Goal: Task Accomplishment & Management: Manage account settings

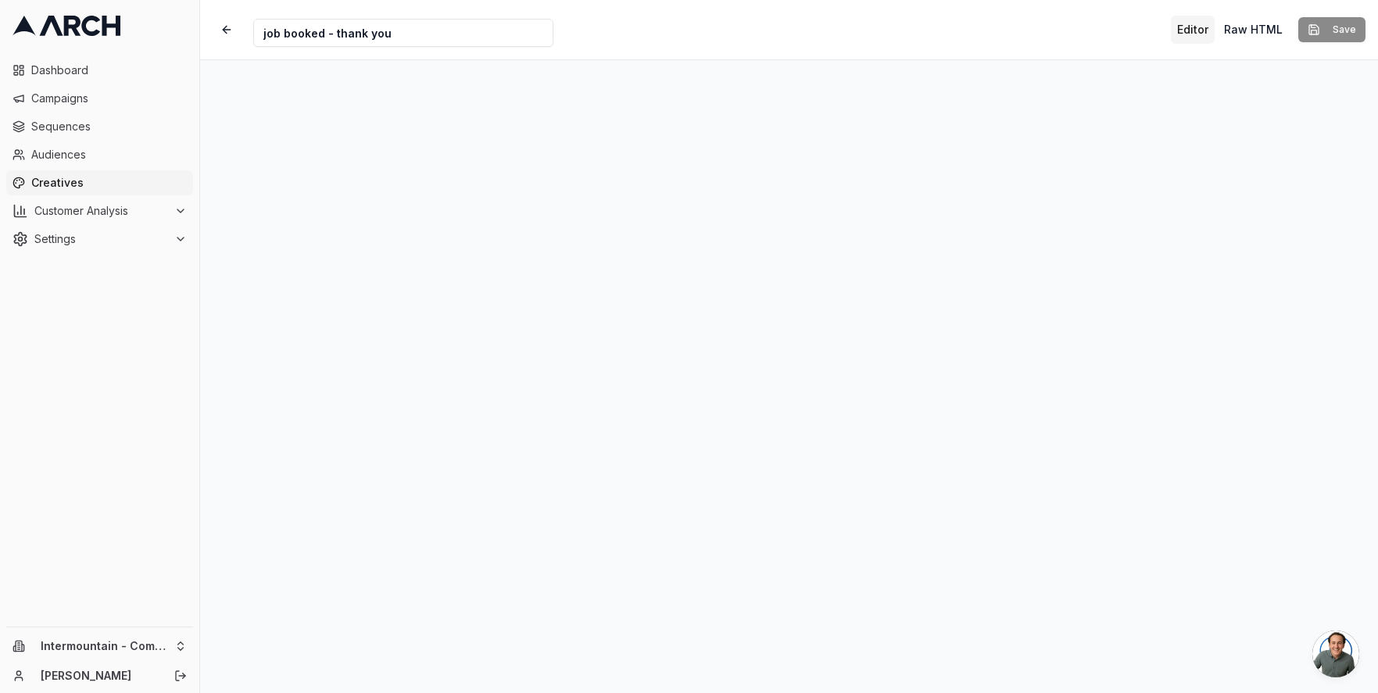
click at [76, 181] on span "Creatives" at bounding box center [109, 183] width 156 height 16
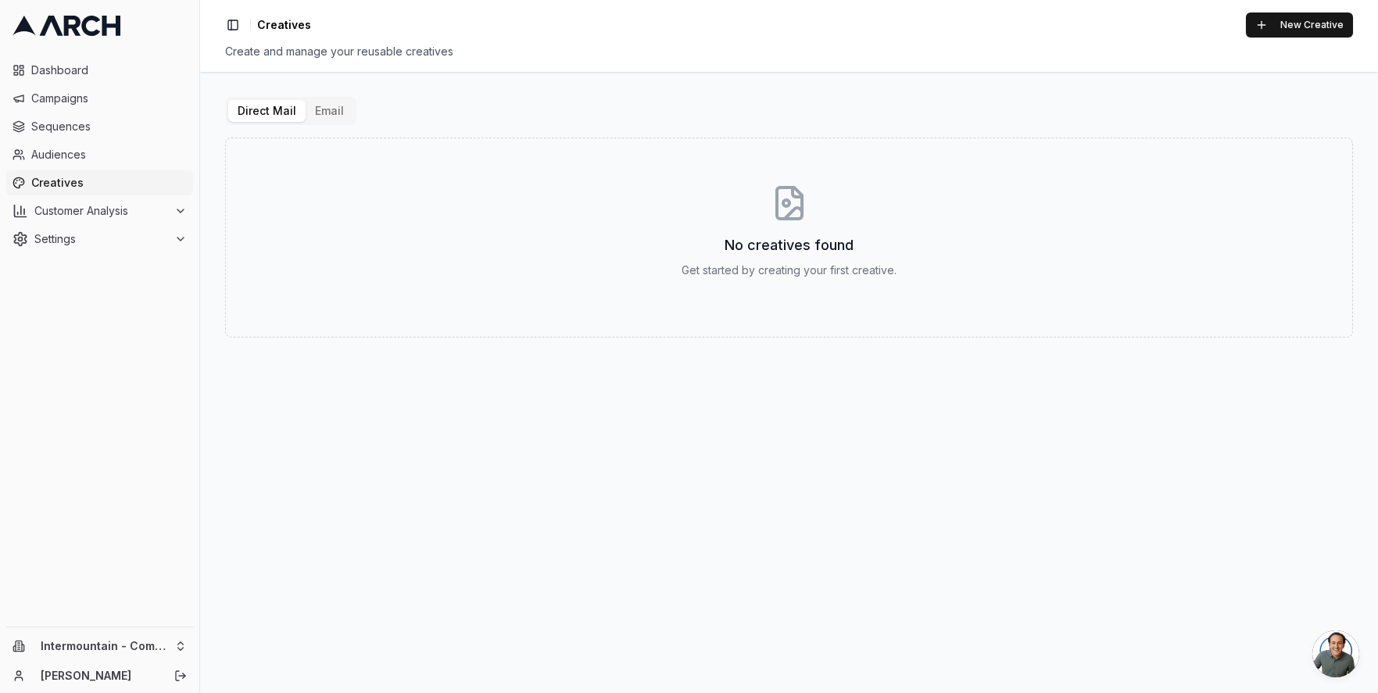
click at [314, 116] on button "Email" at bounding box center [330, 111] width 48 height 22
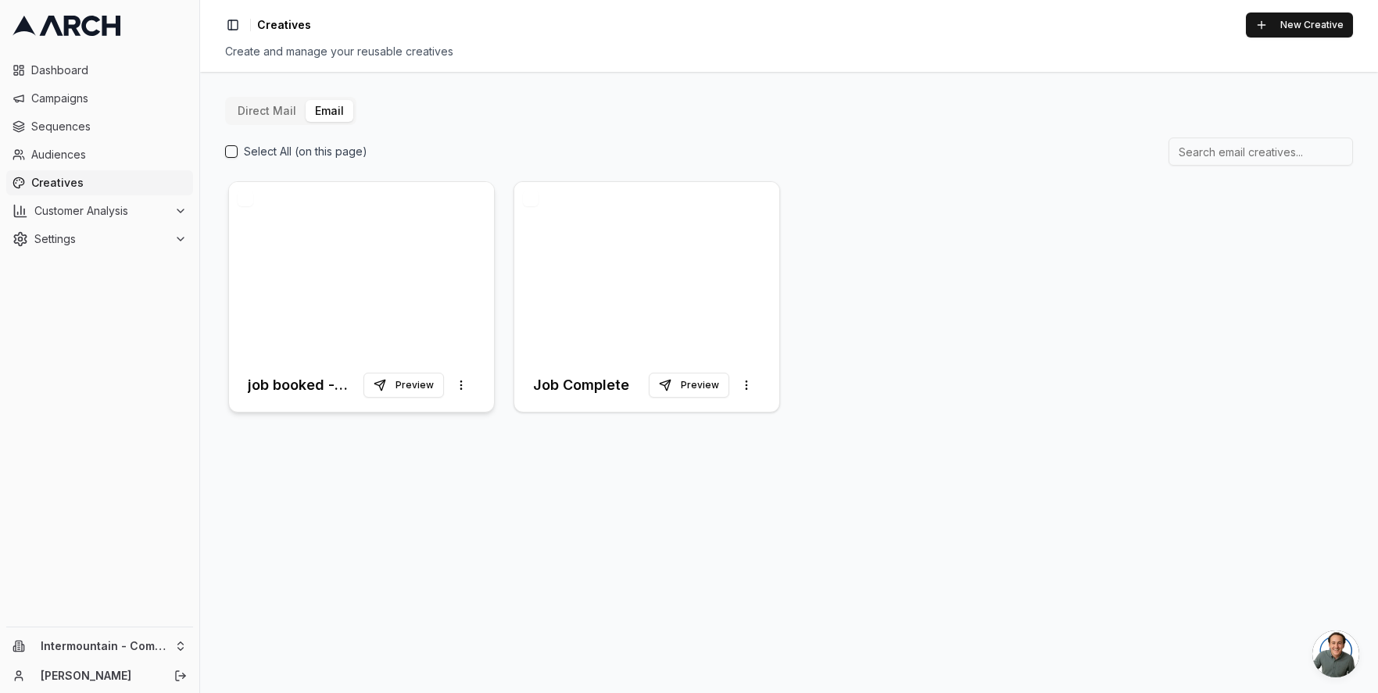
click at [437, 299] on div at bounding box center [361, 270] width 265 height 177
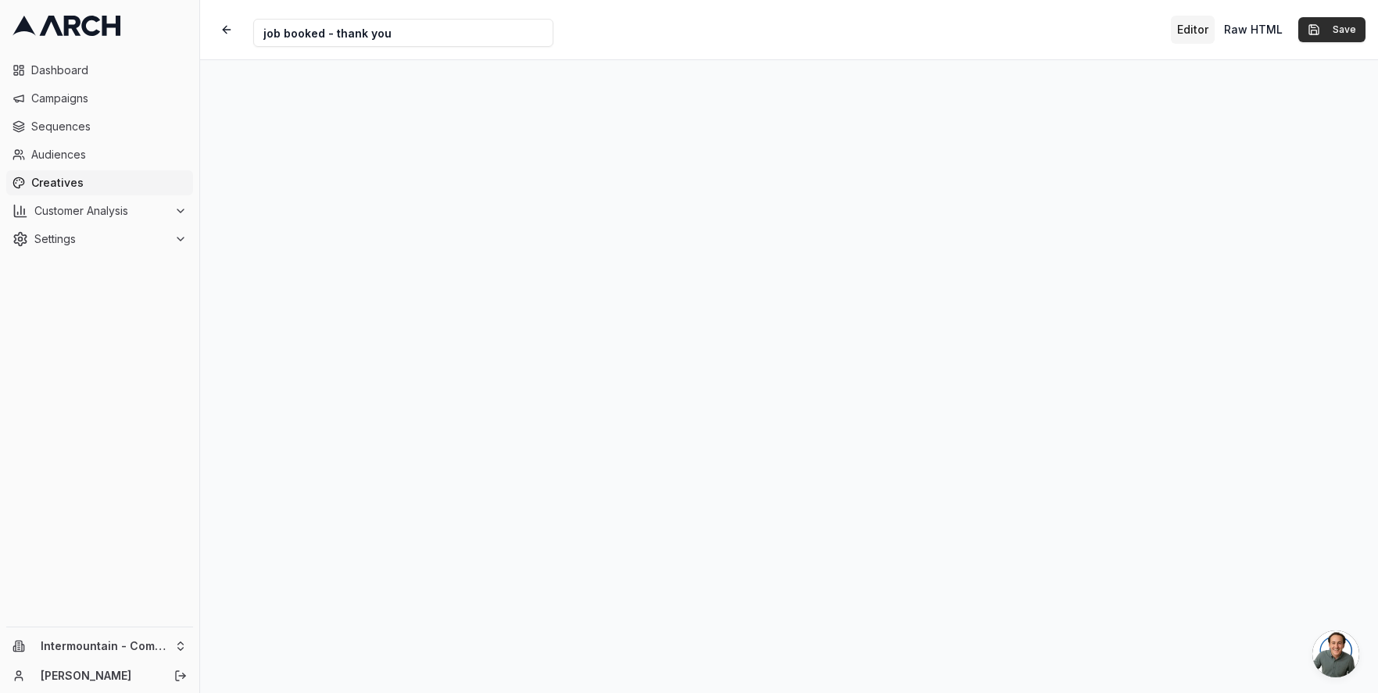
click at [1325, 27] on button "Save" at bounding box center [1331, 29] width 67 height 25
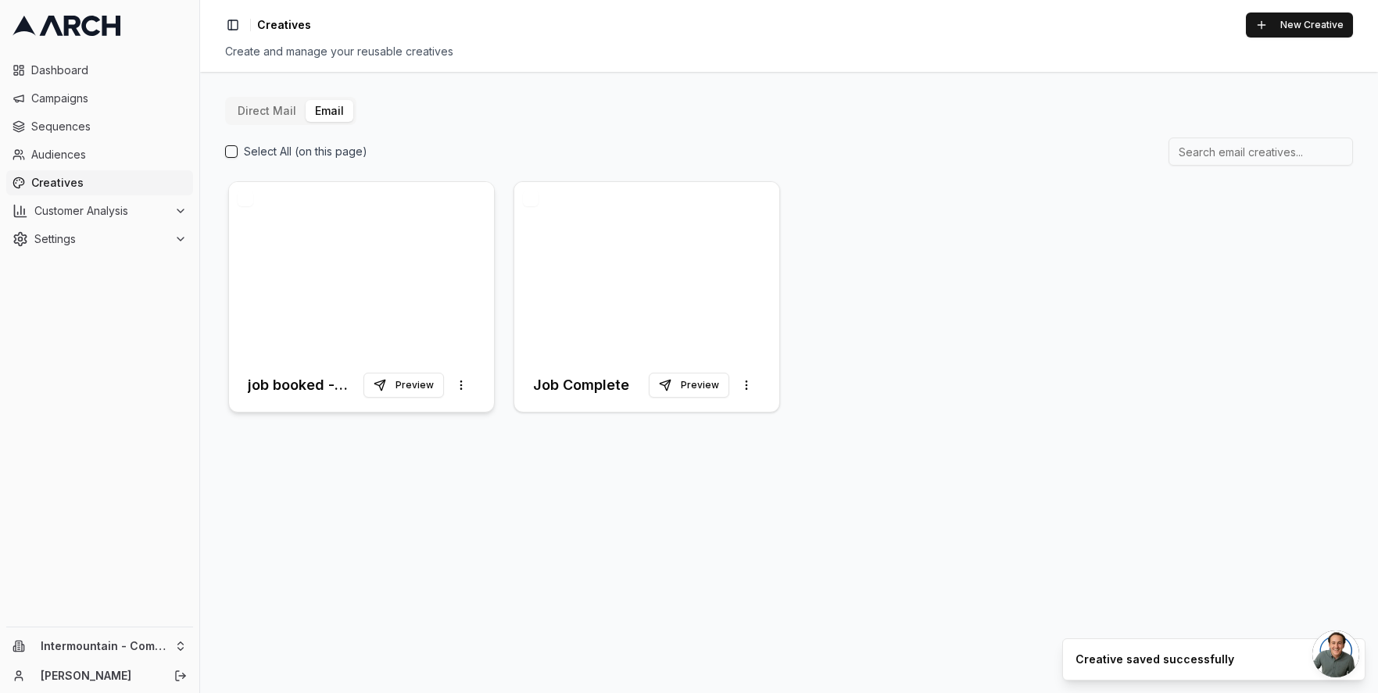
click at [381, 267] on div at bounding box center [361, 270] width 265 height 177
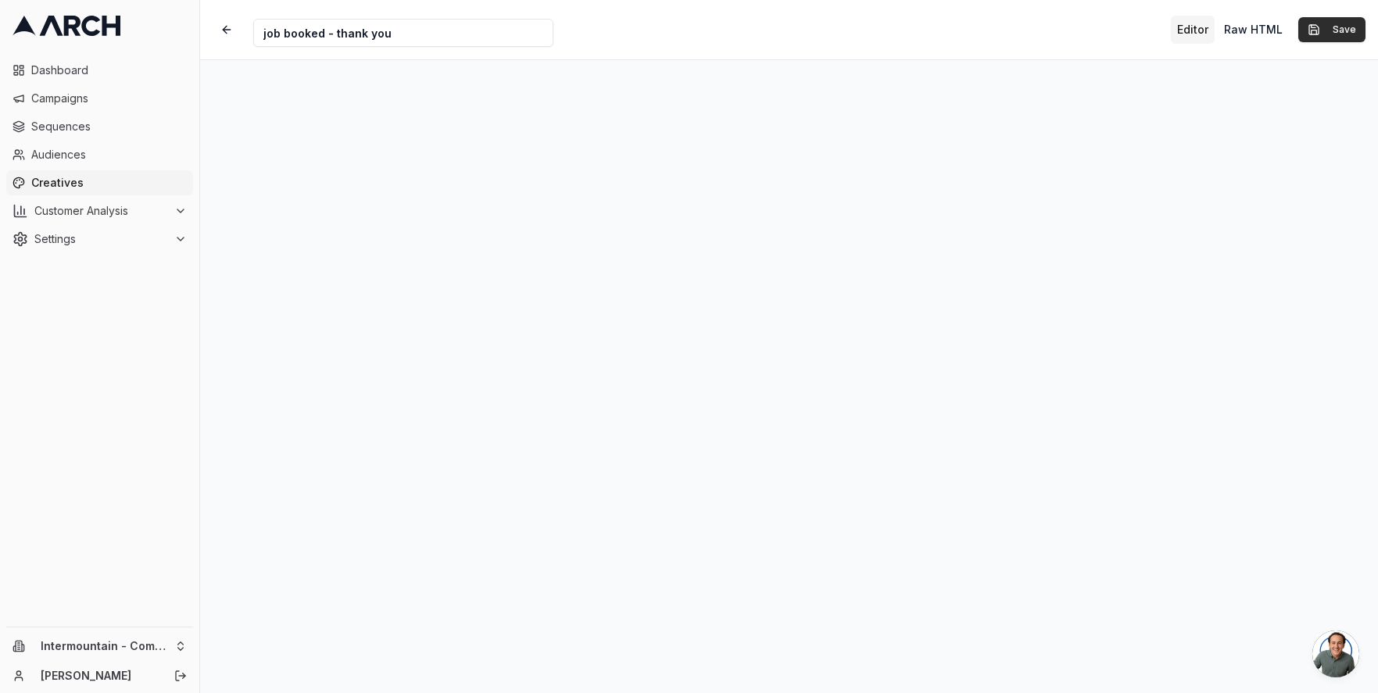
click at [1323, 36] on button "Save" at bounding box center [1331, 29] width 67 height 25
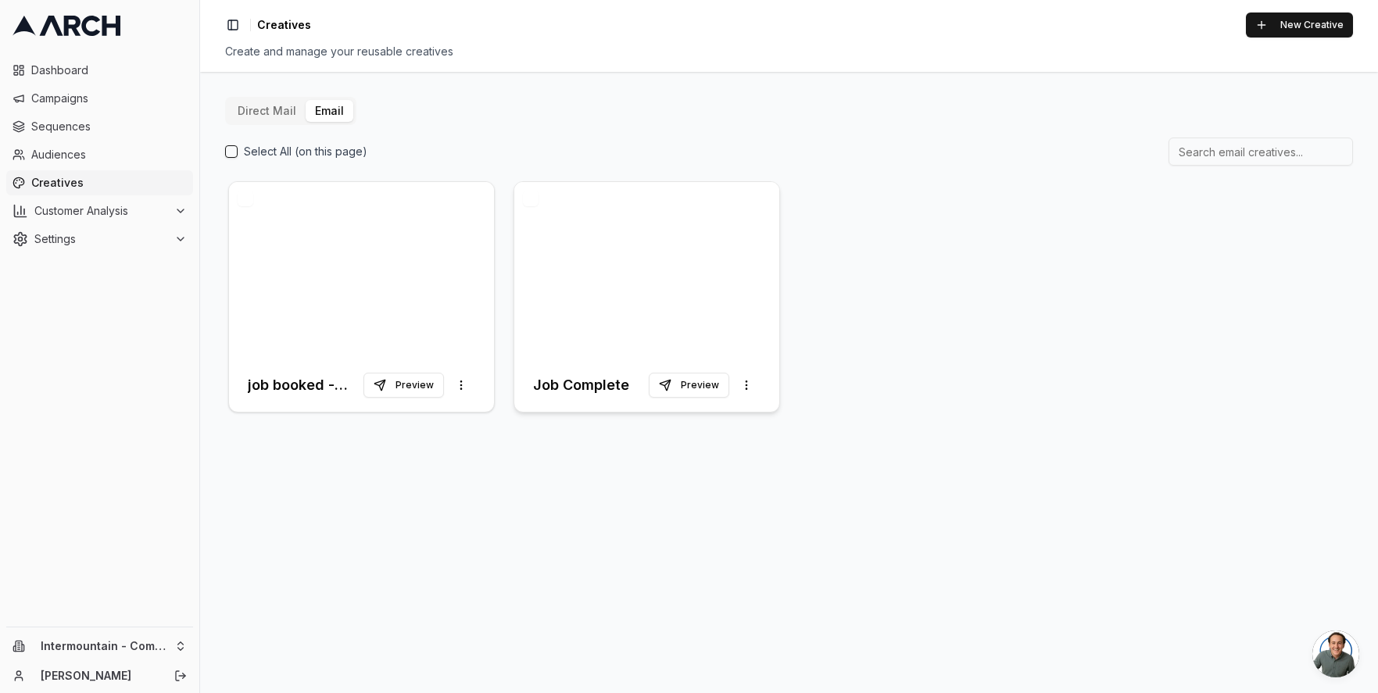
click at [729, 324] on div at bounding box center [646, 270] width 265 height 177
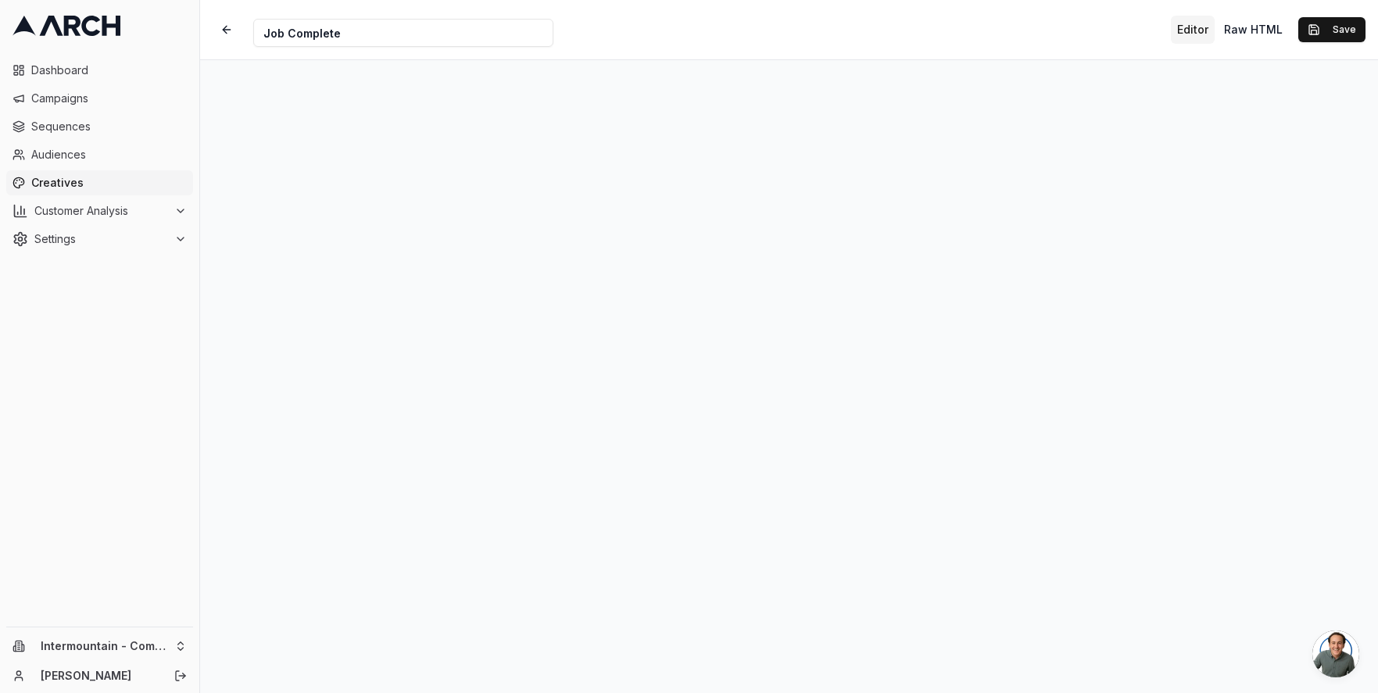
click at [1327, 631] on span "Open chat" at bounding box center [1336, 654] width 47 height 47
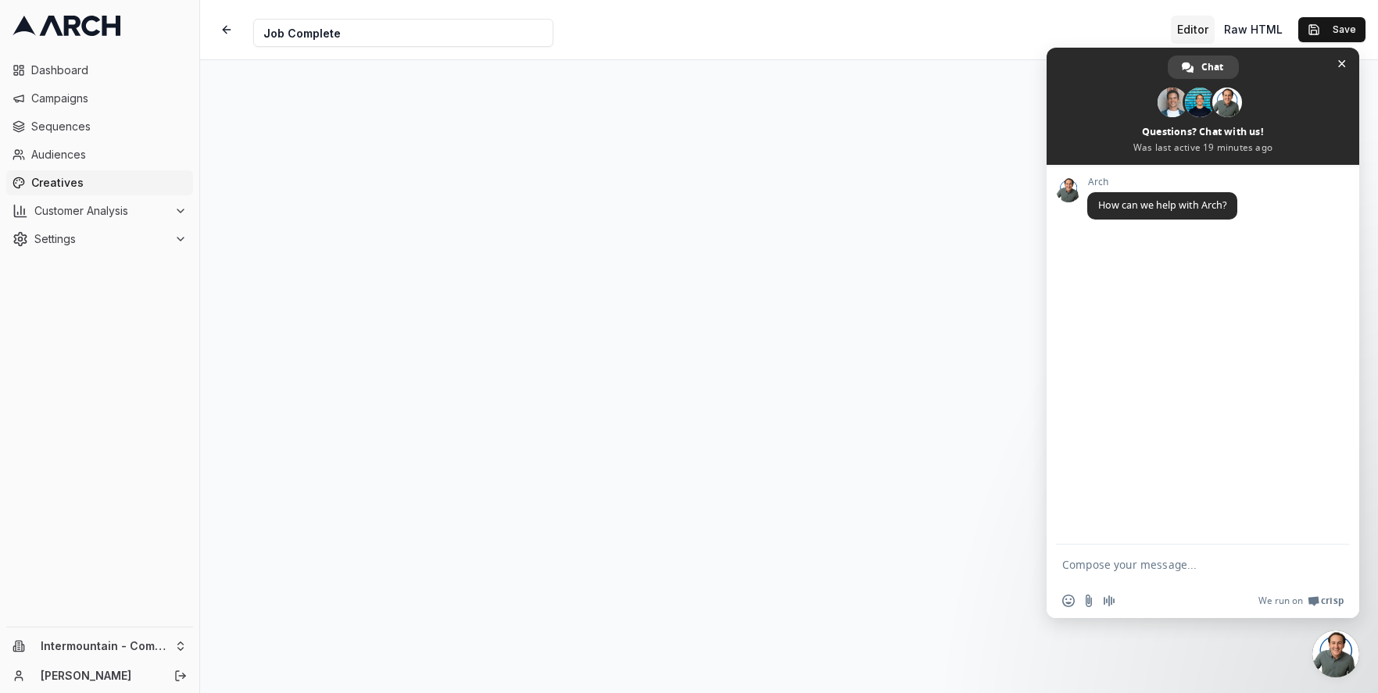
click at [1327, 631] on span "Close chat" at bounding box center [1336, 654] width 47 height 47
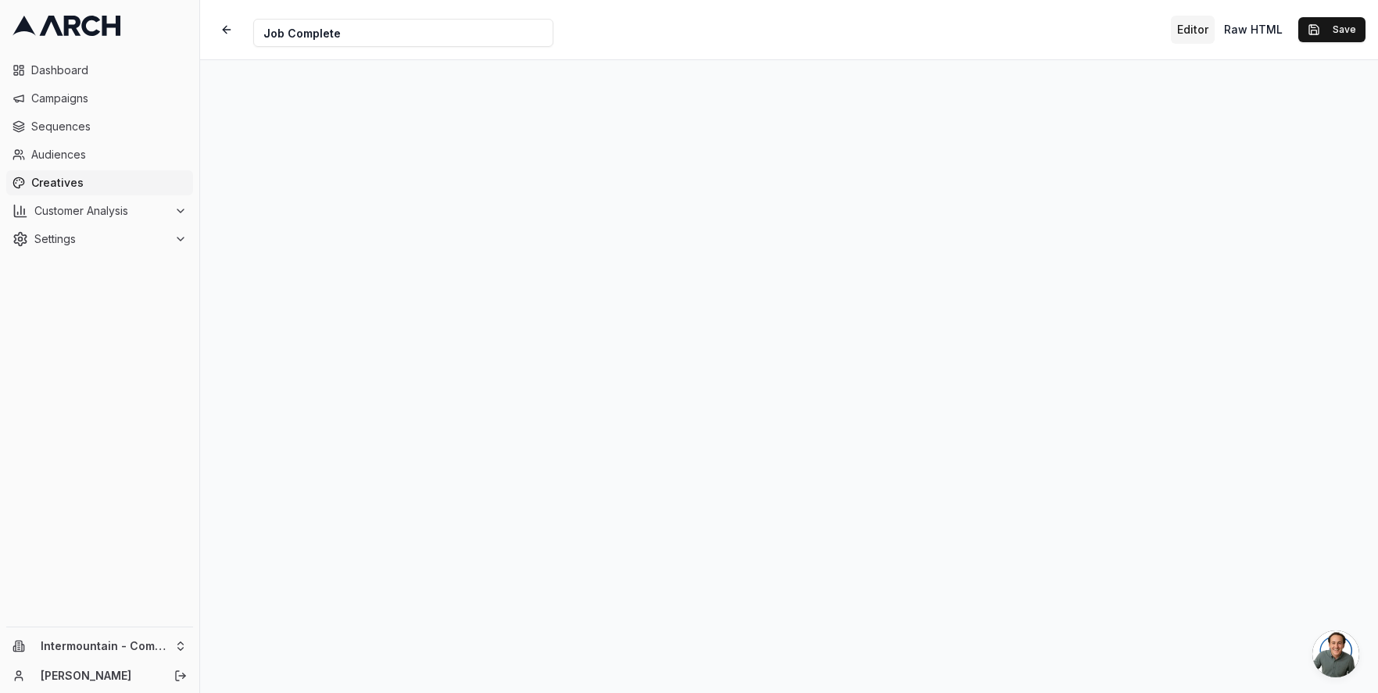
click at [1327, 631] on span "Close chat" at bounding box center [1336, 654] width 47 height 47
click at [1320, 23] on button "Save" at bounding box center [1331, 29] width 67 height 25
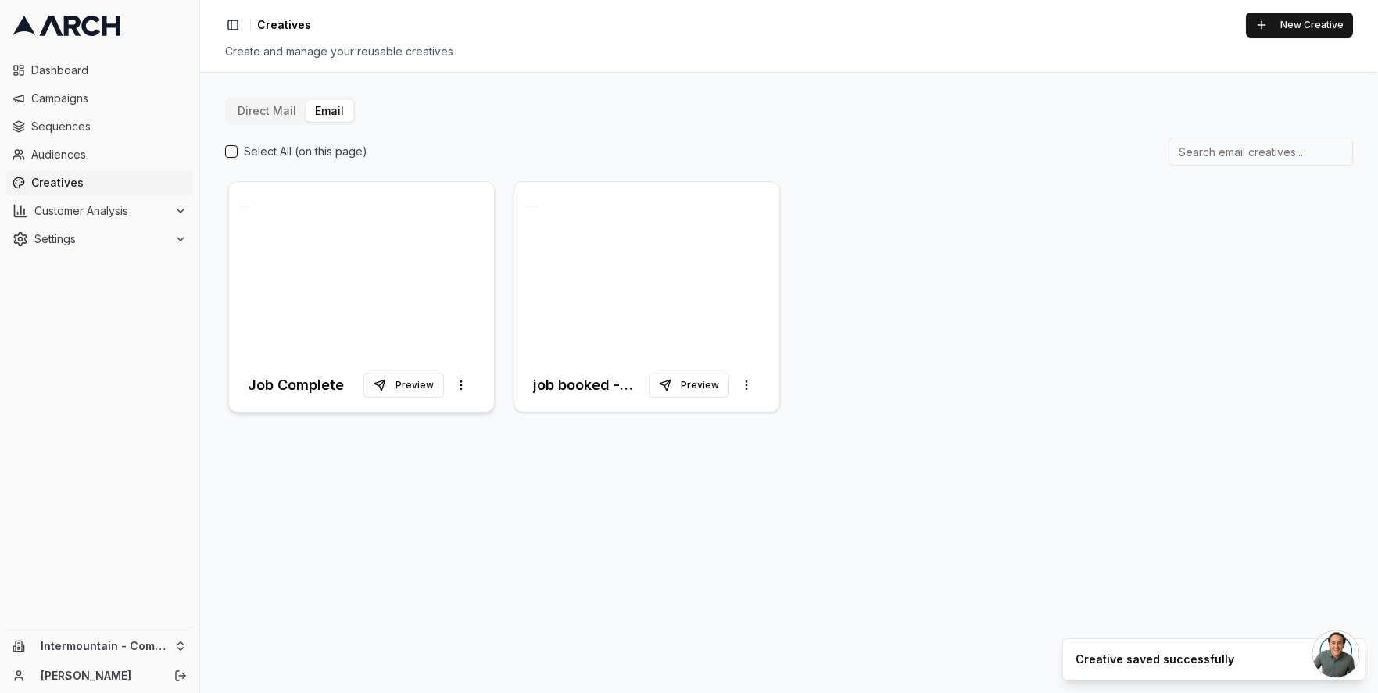
click at [398, 285] on div at bounding box center [361, 270] width 265 height 177
click at [80, 172] on link "Creatives" at bounding box center [99, 182] width 187 height 25
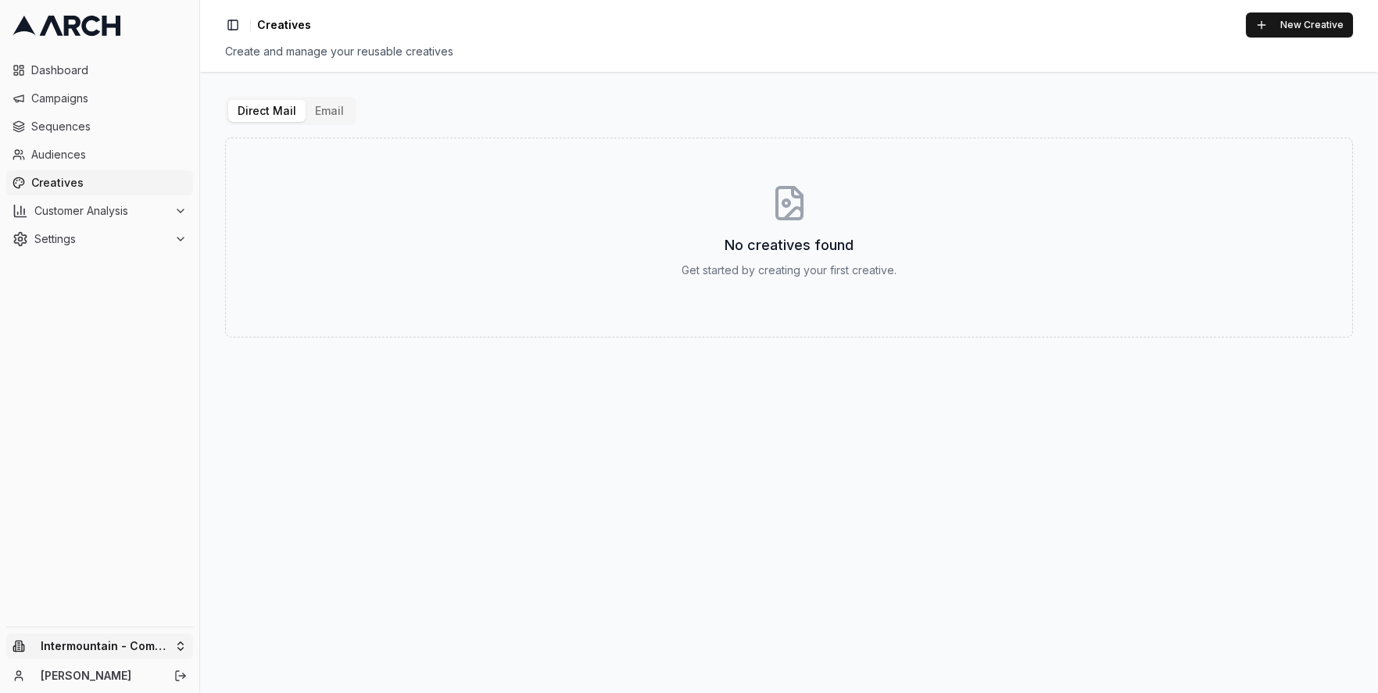
click at [168, 642] on html "Dashboard Campaigns Sequences Audiences Creatives Customer Analysis Settings In…" at bounding box center [689, 346] width 1378 height 693
click at [245, 605] on div "Intermountain - Same Day" at bounding box center [289, 598] width 173 height 25
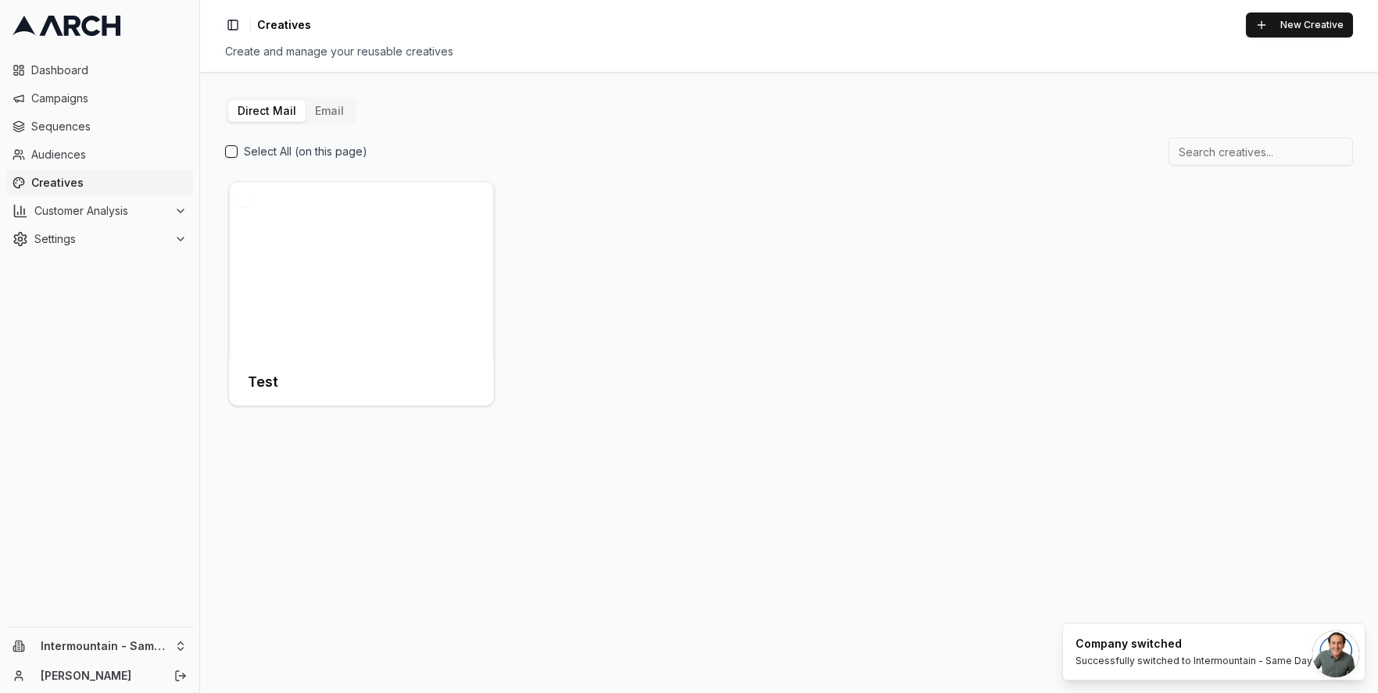
click at [324, 114] on button "Email" at bounding box center [330, 111] width 48 height 22
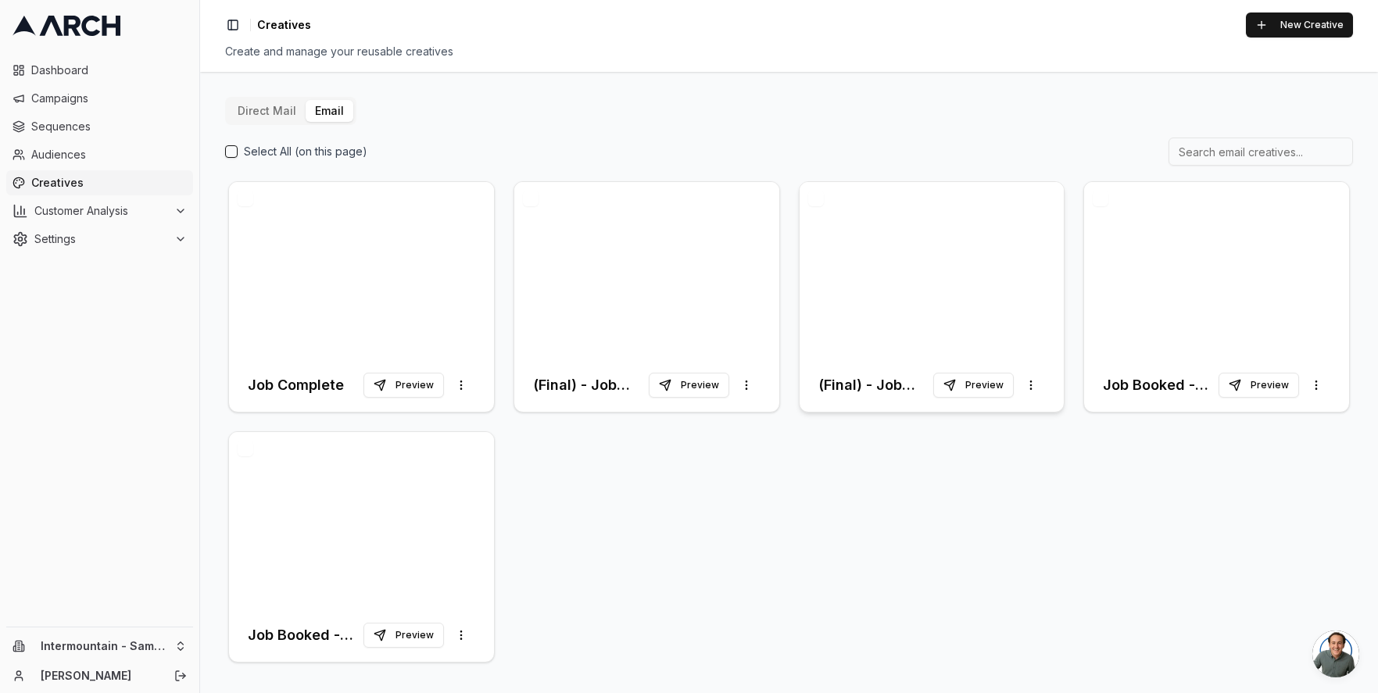
click at [855, 323] on div at bounding box center [932, 270] width 265 height 177
click at [620, 245] on div at bounding box center [646, 270] width 265 height 177
click at [295, 238] on div at bounding box center [361, 270] width 265 height 177
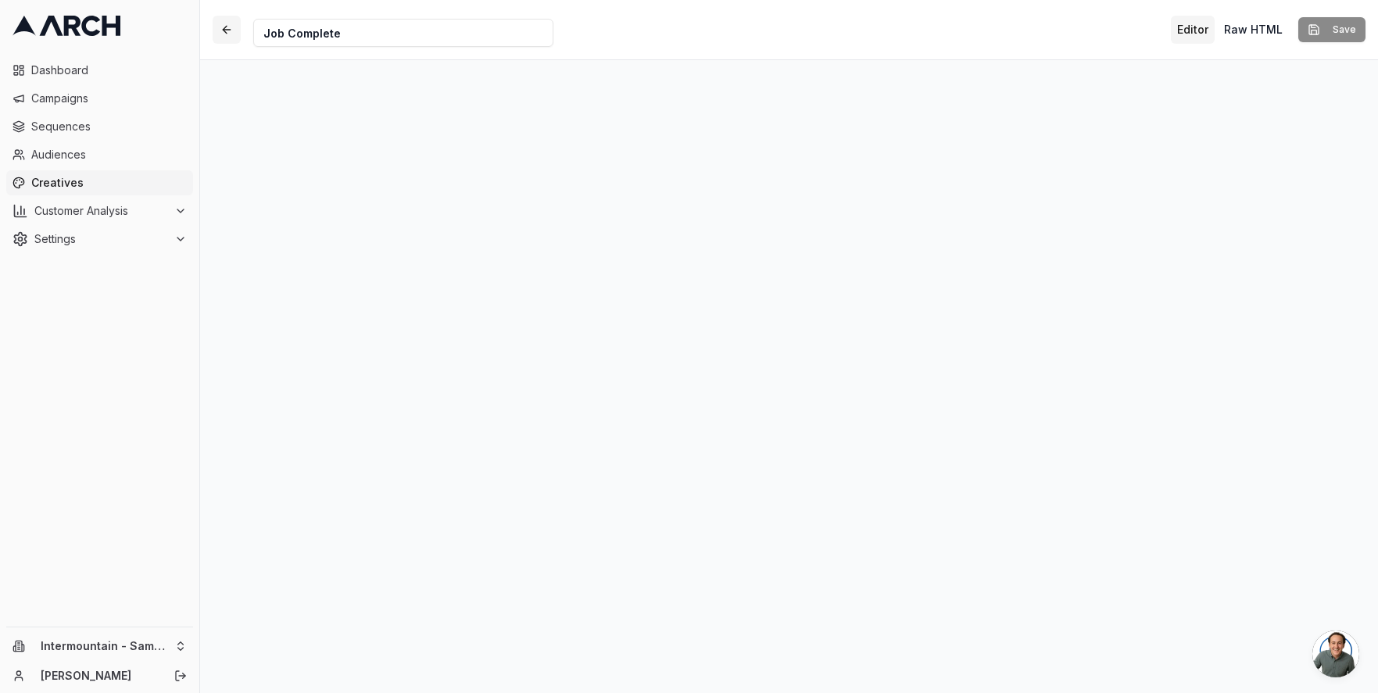
click at [228, 31] on button "button" at bounding box center [227, 30] width 28 height 28
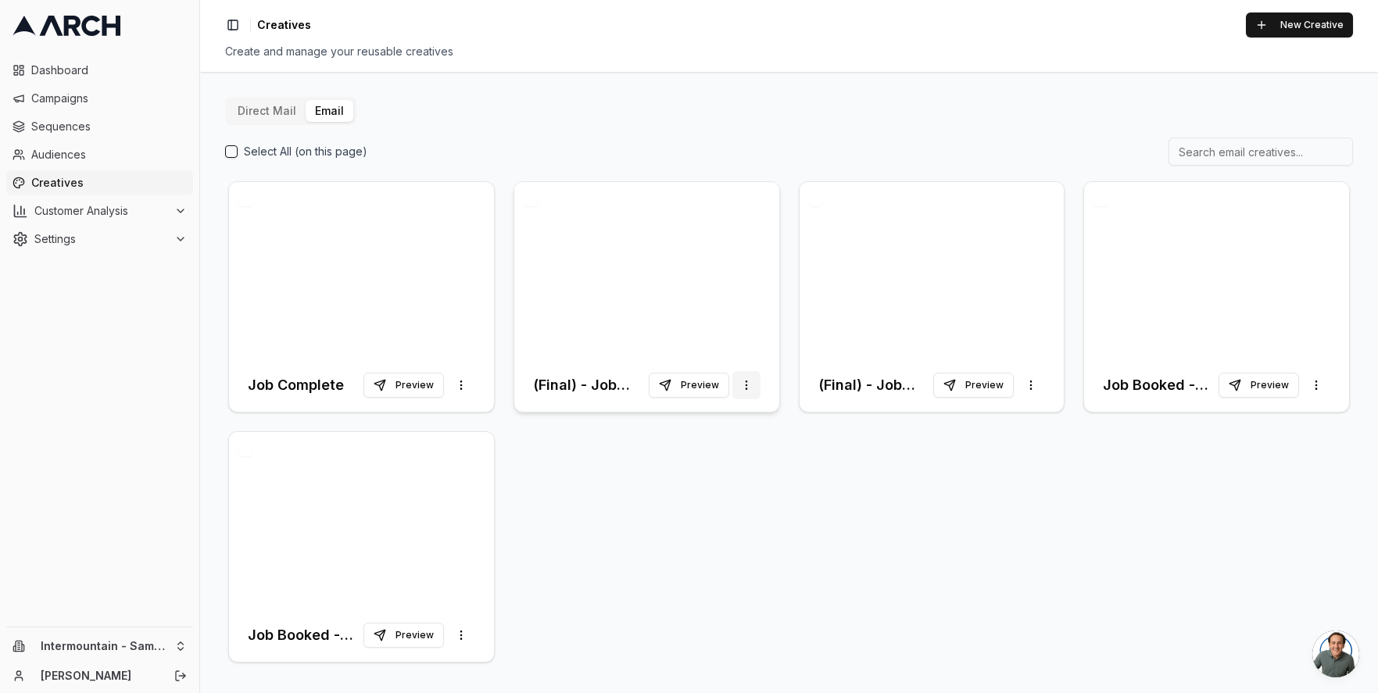
click at [753, 388] on html "Dashboard Campaigns Sequences Audiences Creatives Customer Analysis Settings In…" at bounding box center [689, 346] width 1378 height 693
click at [742, 371] on html "Dashboard Campaigns Sequences Audiences Creatives Customer Analysis Settings In…" at bounding box center [689, 346] width 1378 height 693
click at [530, 199] on button "button" at bounding box center [531, 199] width 16 height 16
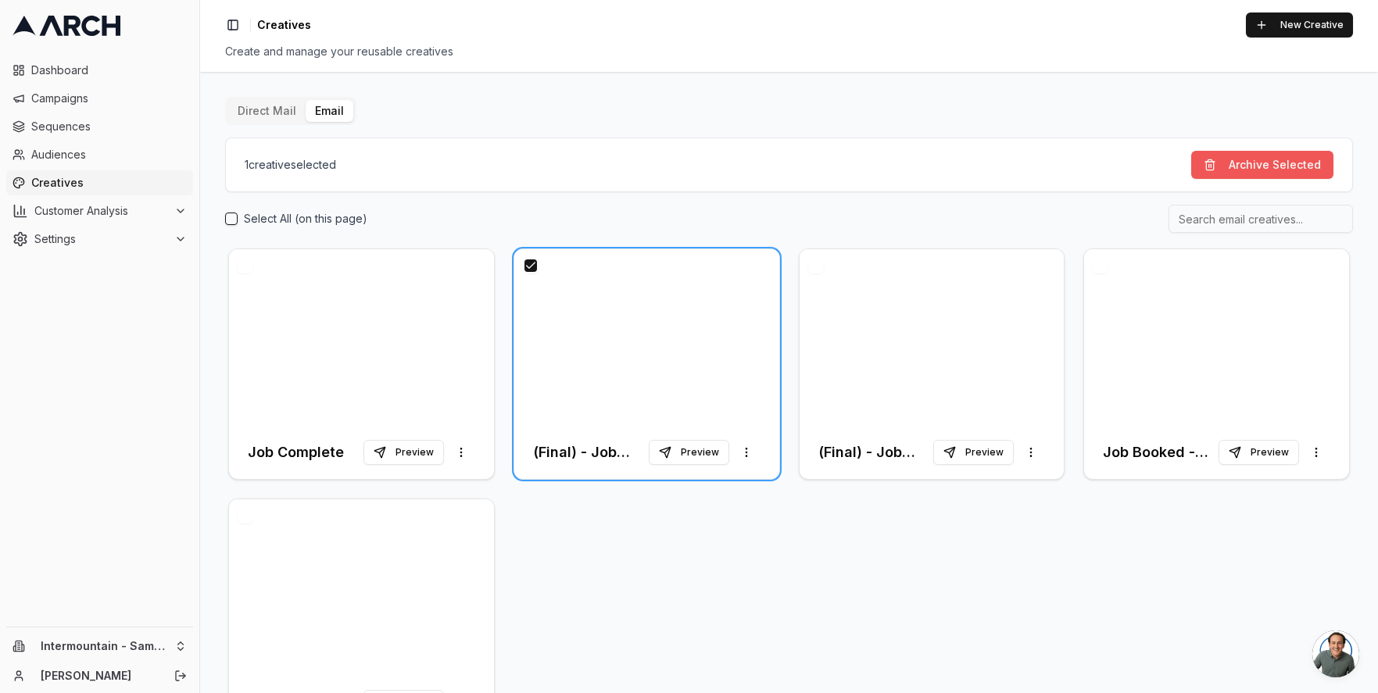
click at [1223, 156] on button "Archive Selected" at bounding box center [1262, 165] width 142 height 28
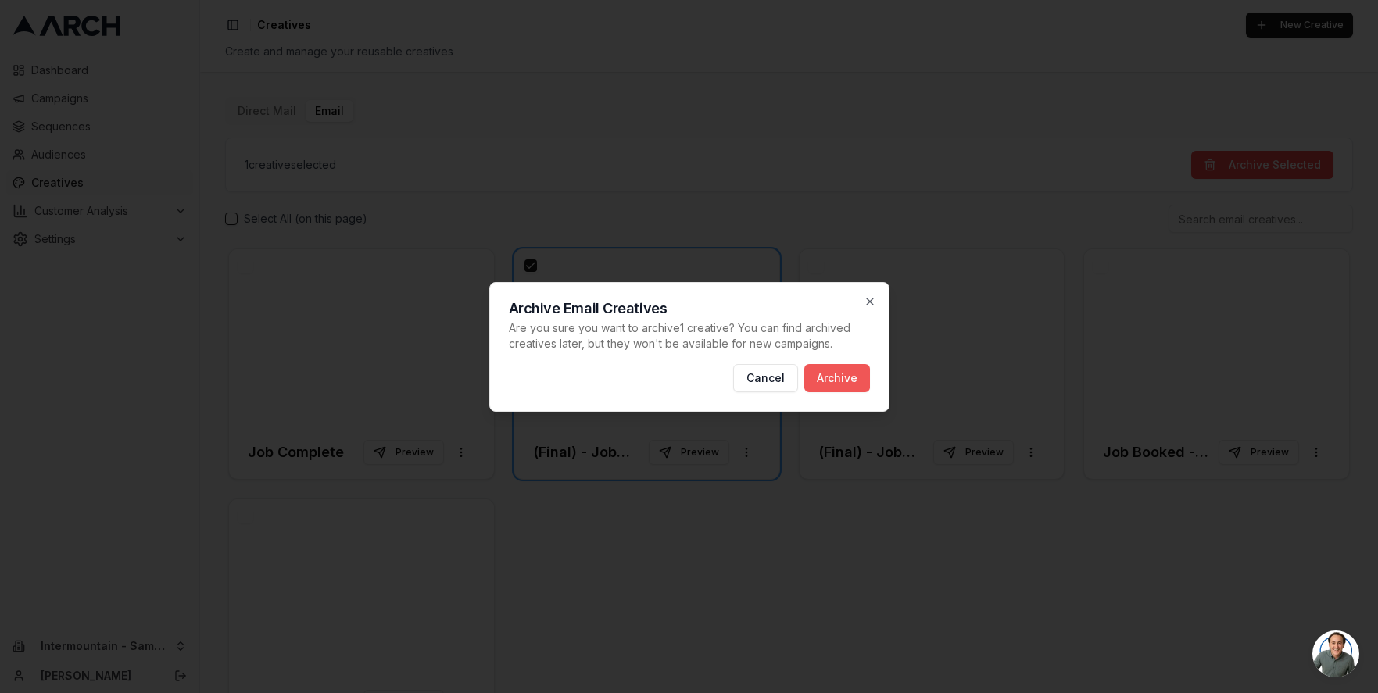
click at [820, 379] on button "Archive" at bounding box center [837, 378] width 66 height 28
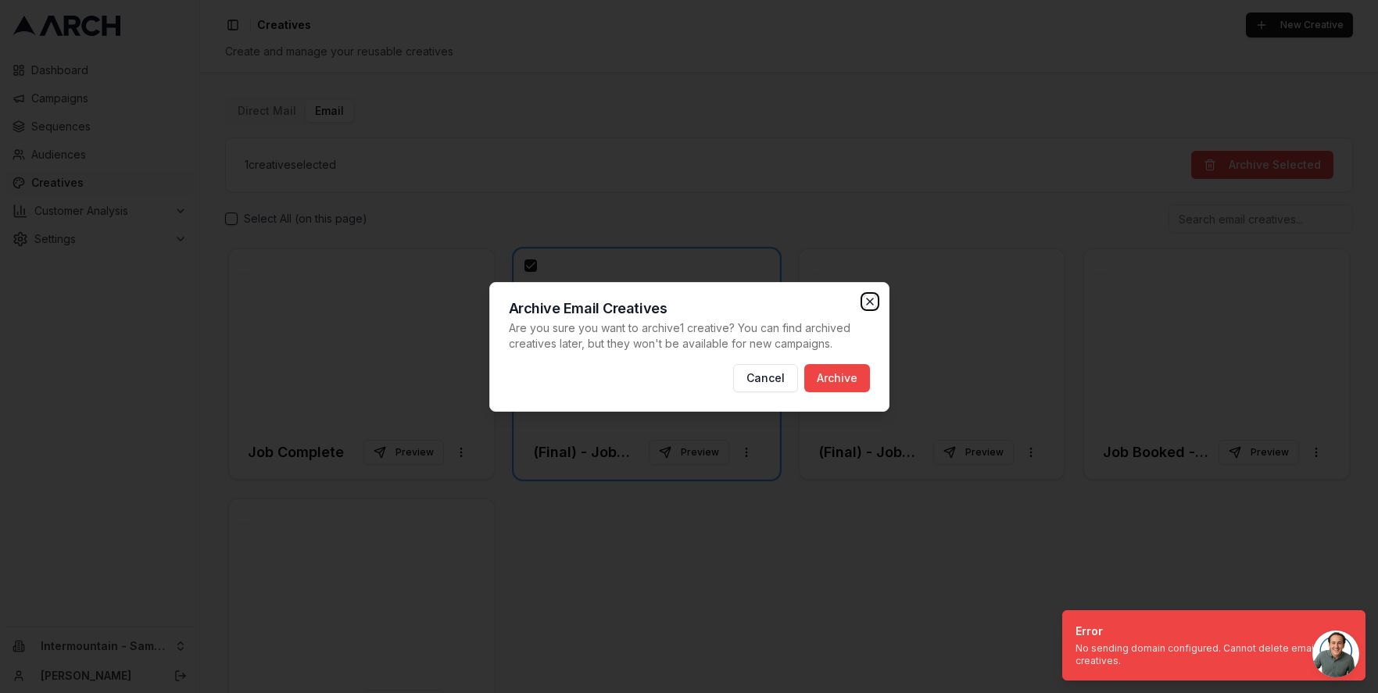
click at [868, 302] on icon "button" at bounding box center [870, 301] width 13 height 13
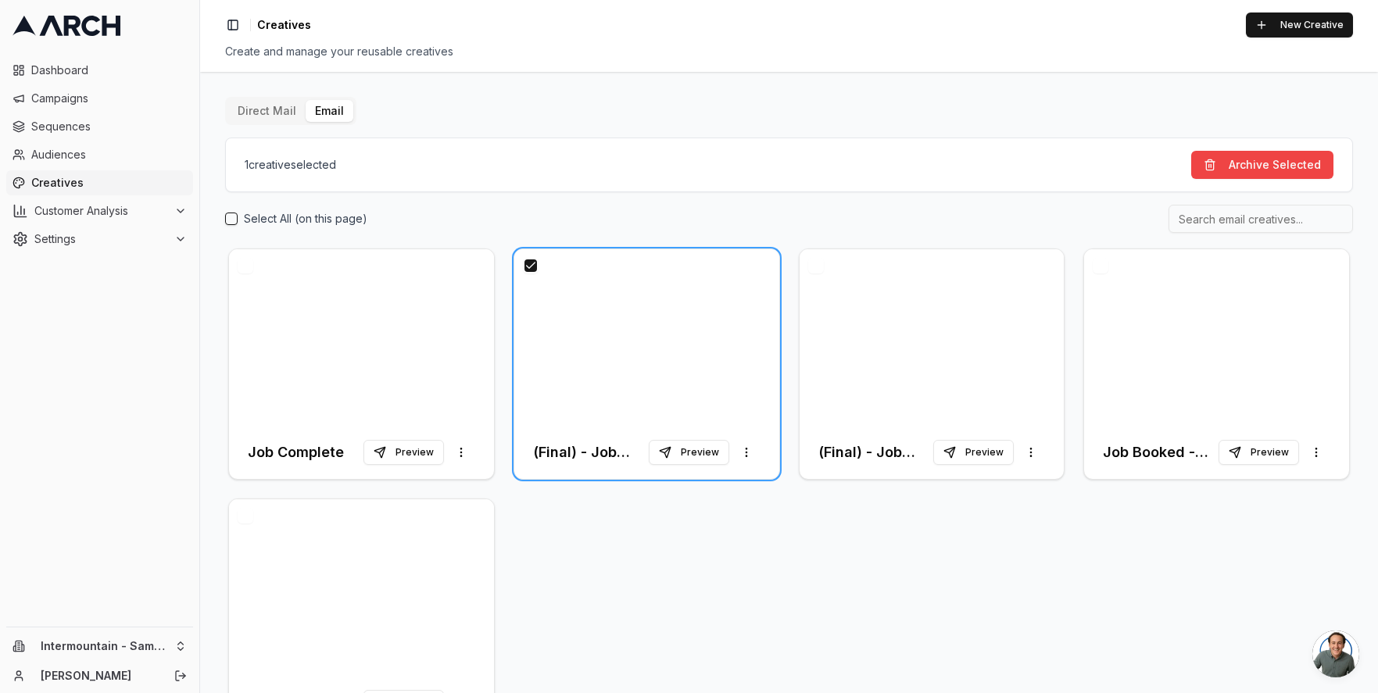
click at [529, 269] on button "button" at bounding box center [531, 266] width 16 height 16
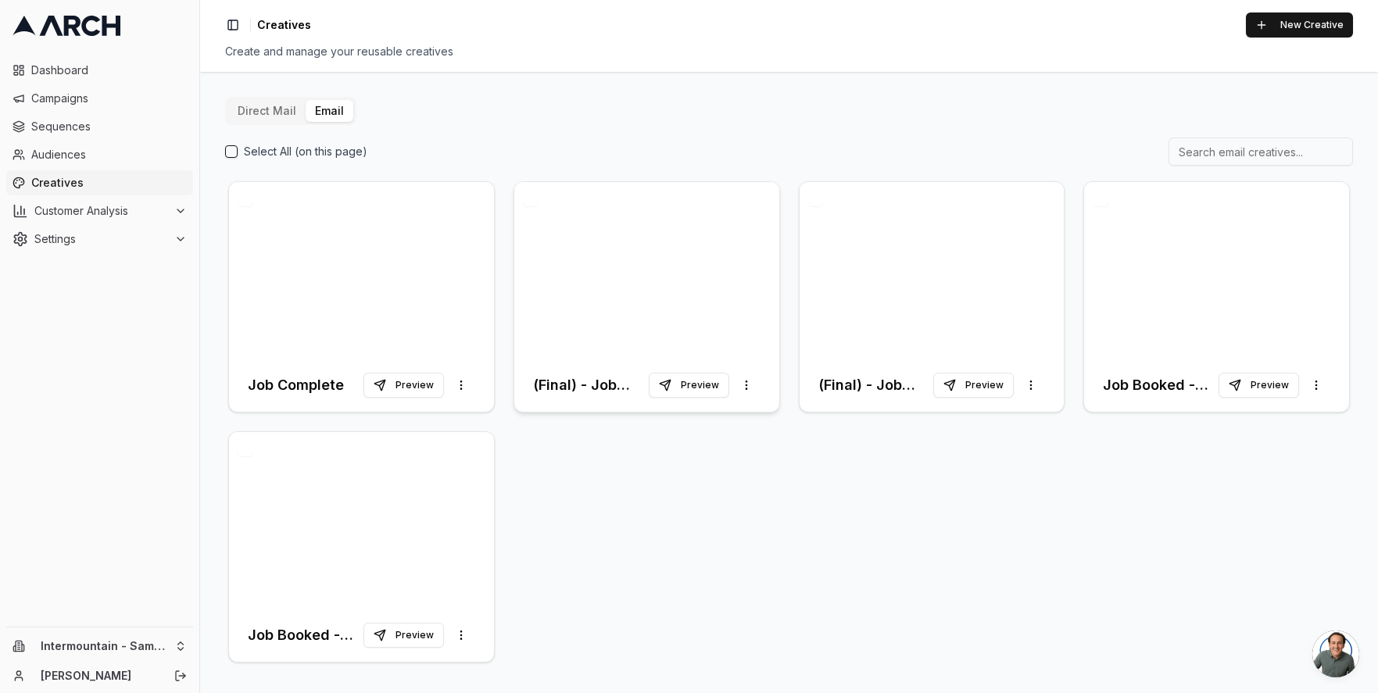
click at [707, 313] on div at bounding box center [646, 270] width 265 height 177
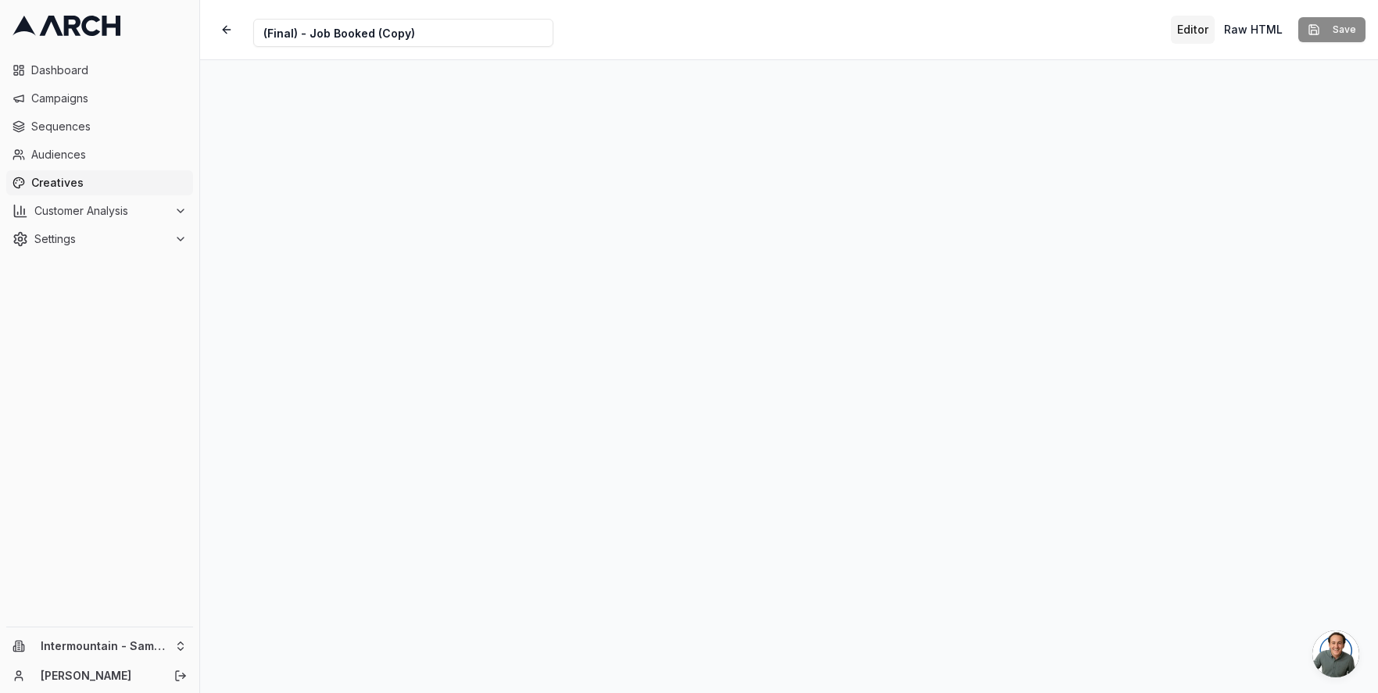
drag, startPoint x: 414, startPoint y: 34, endPoint x: 332, endPoint y: 34, distance: 82.1
click at [332, 34] on input "(Final) - Job Booked (Copy)" at bounding box center [403, 33] width 300 height 28
type input "(Final) - Job Completed"
click at [1320, 38] on button "Save" at bounding box center [1331, 29] width 67 height 25
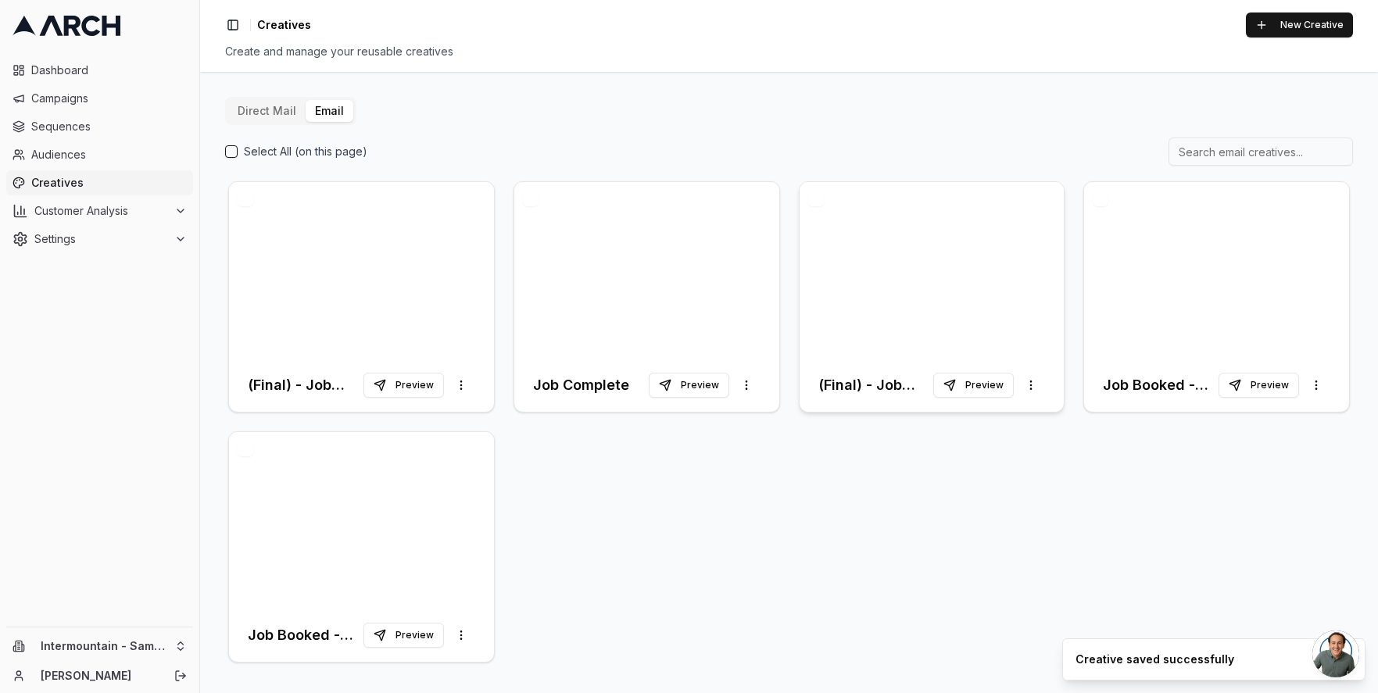
click at [921, 270] on div at bounding box center [932, 270] width 265 height 177
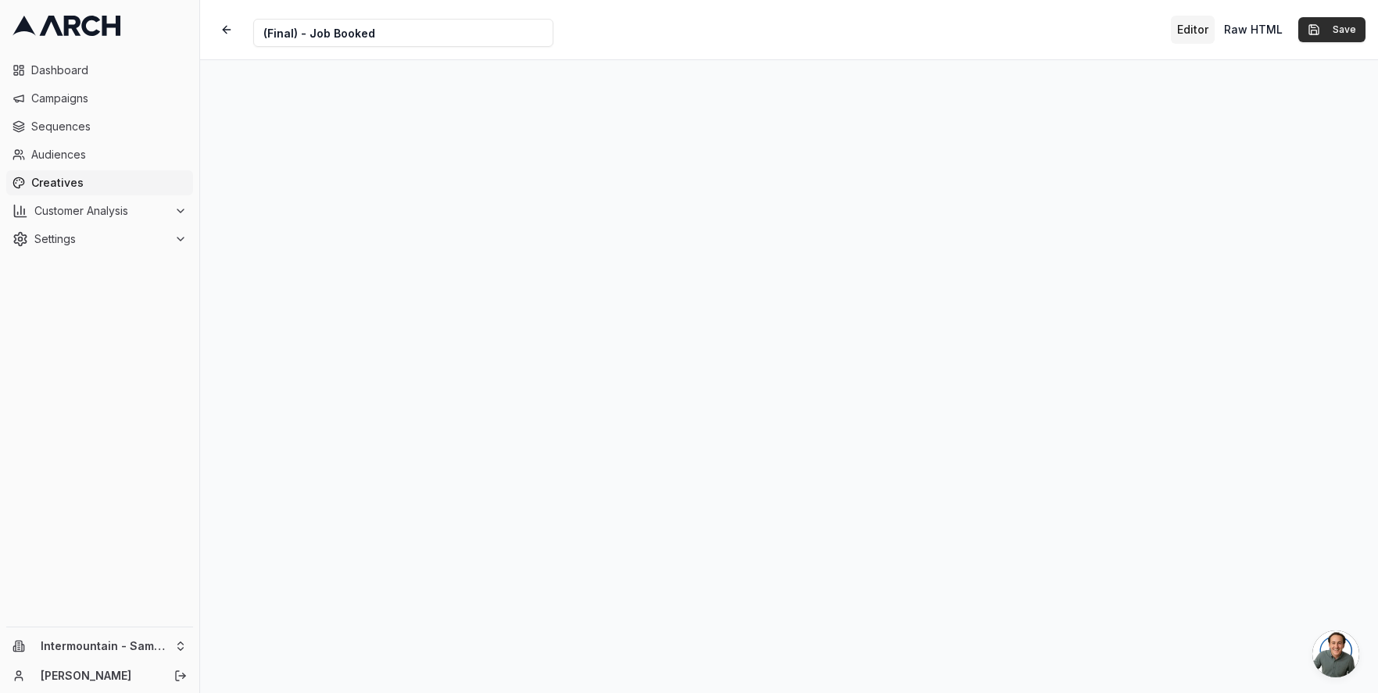
click at [1326, 32] on button "Save" at bounding box center [1331, 29] width 67 height 25
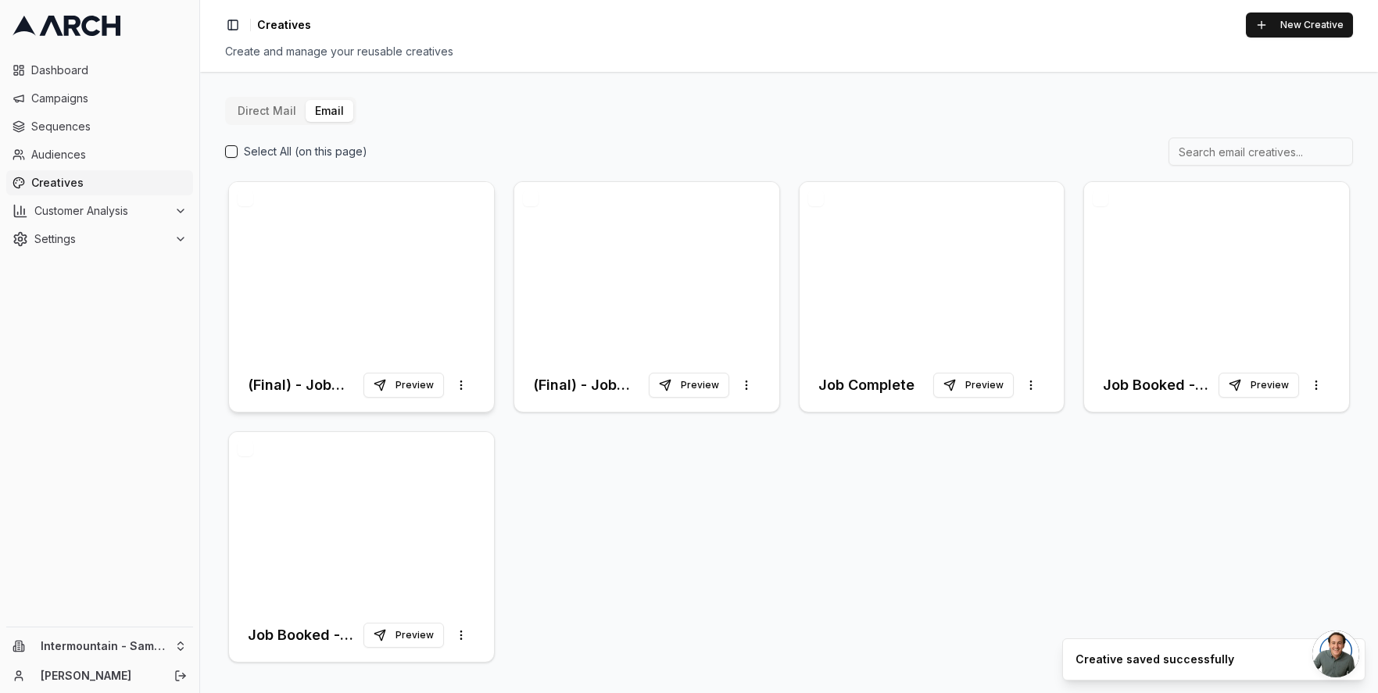
click at [444, 274] on div at bounding box center [361, 270] width 265 height 177
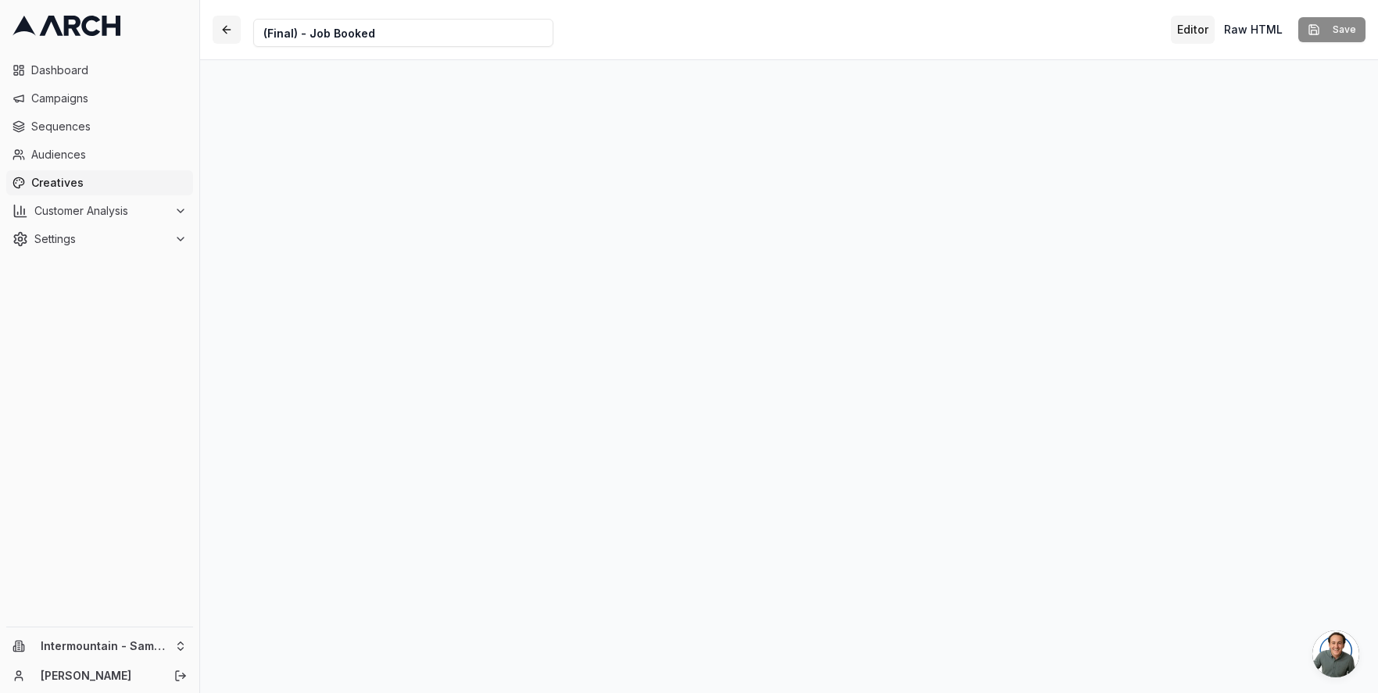
click at [231, 23] on button "button" at bounding box center [227, 30] width 28 height 28
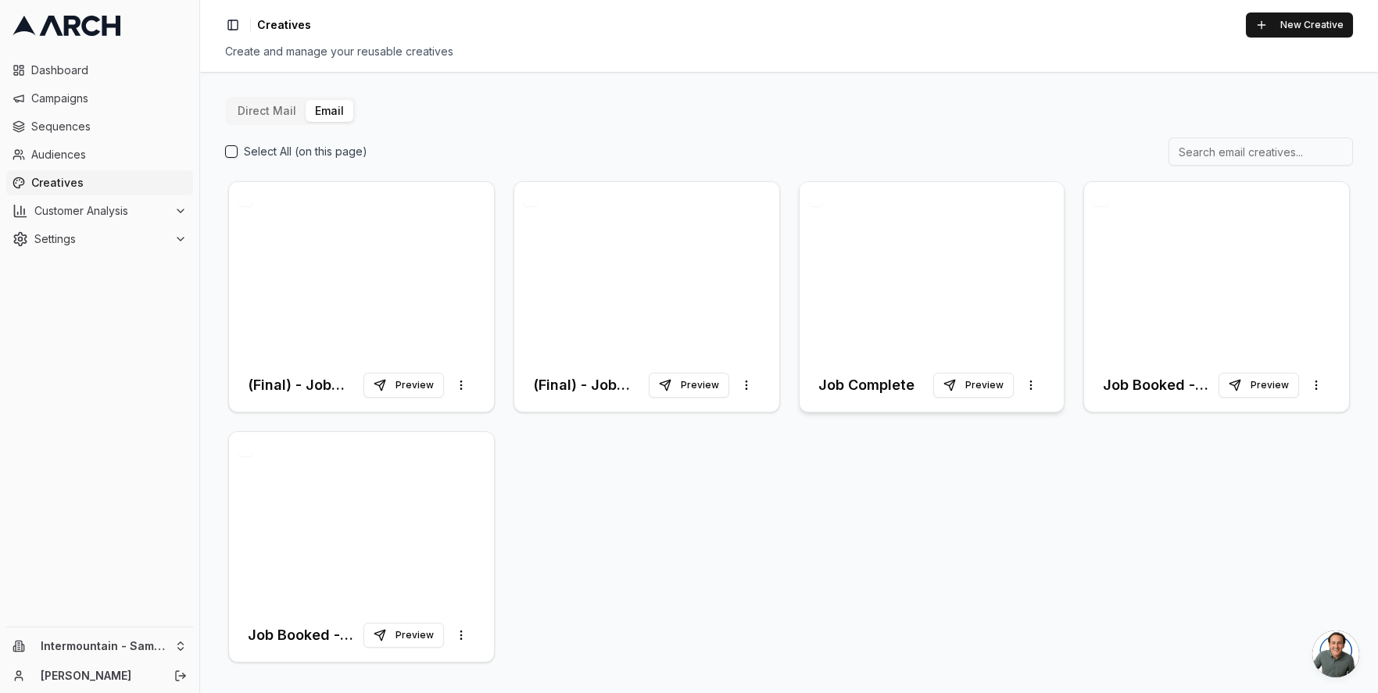
click at [921, 272] on div at bounding box center [932, 270] width 265 height 177
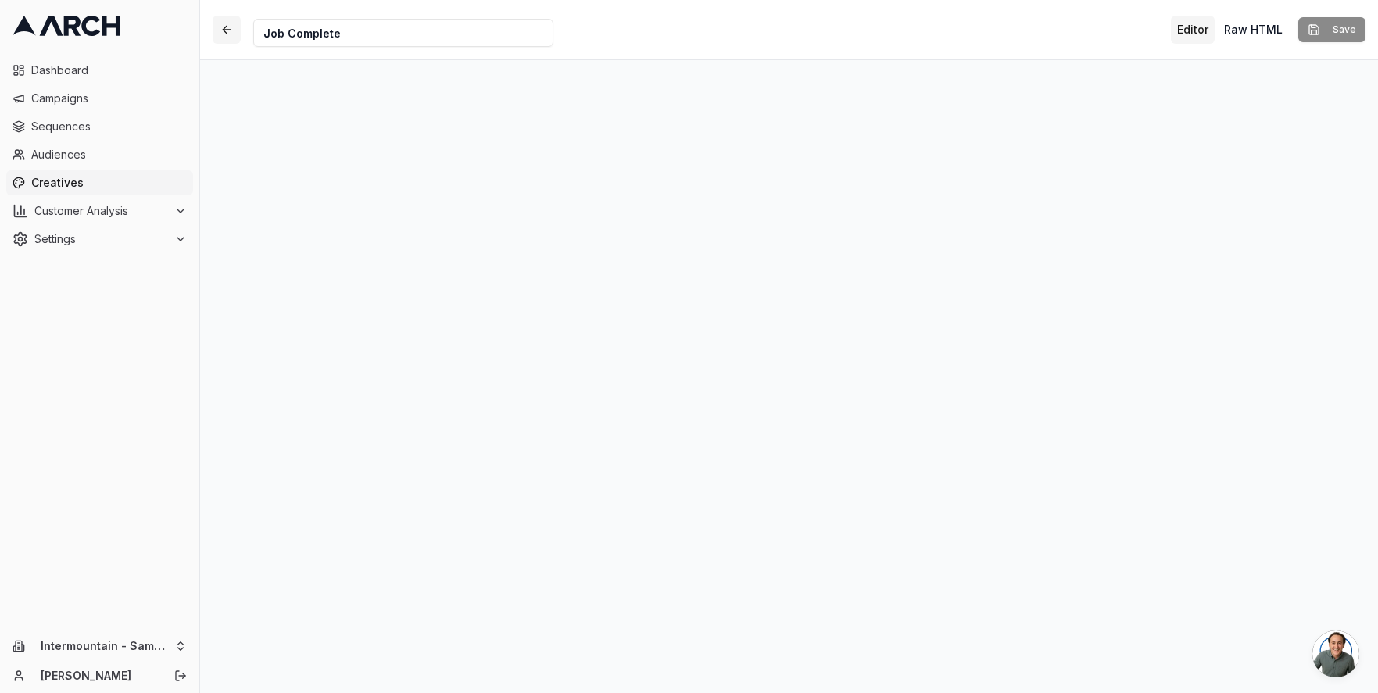
click at [219, 40] on button "button" at bounding box center [227, 30] width 28 height 28
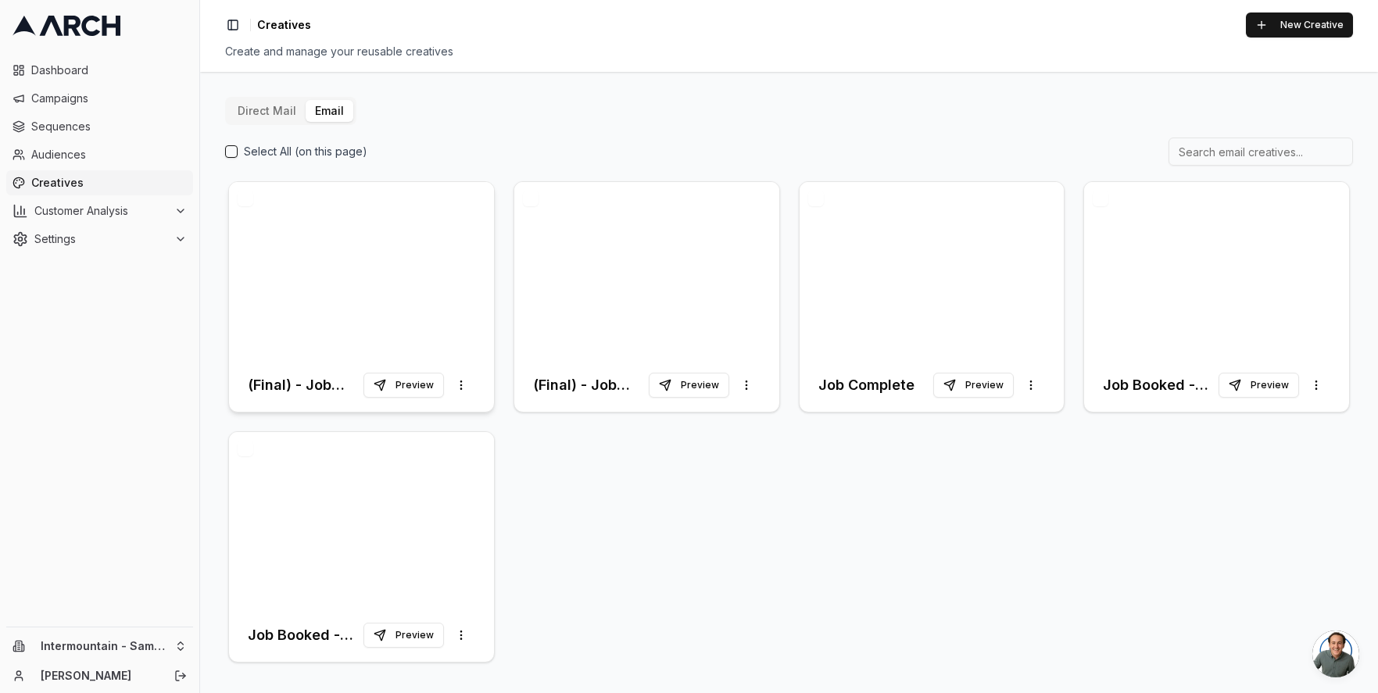
click at [404, 259] on div at bounding box center [361, 270] width 265 height 177
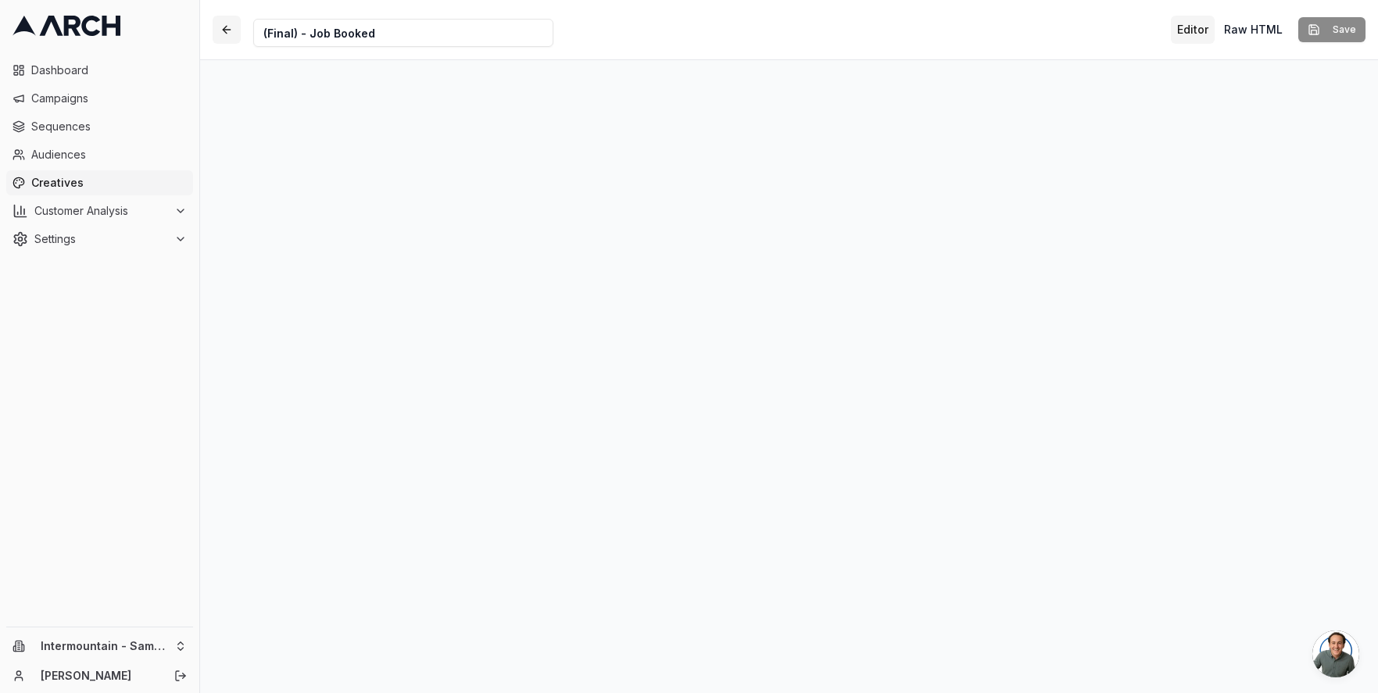
click at [220, 31] on button "button" at bounding box center [227, 30] width 28 height 28
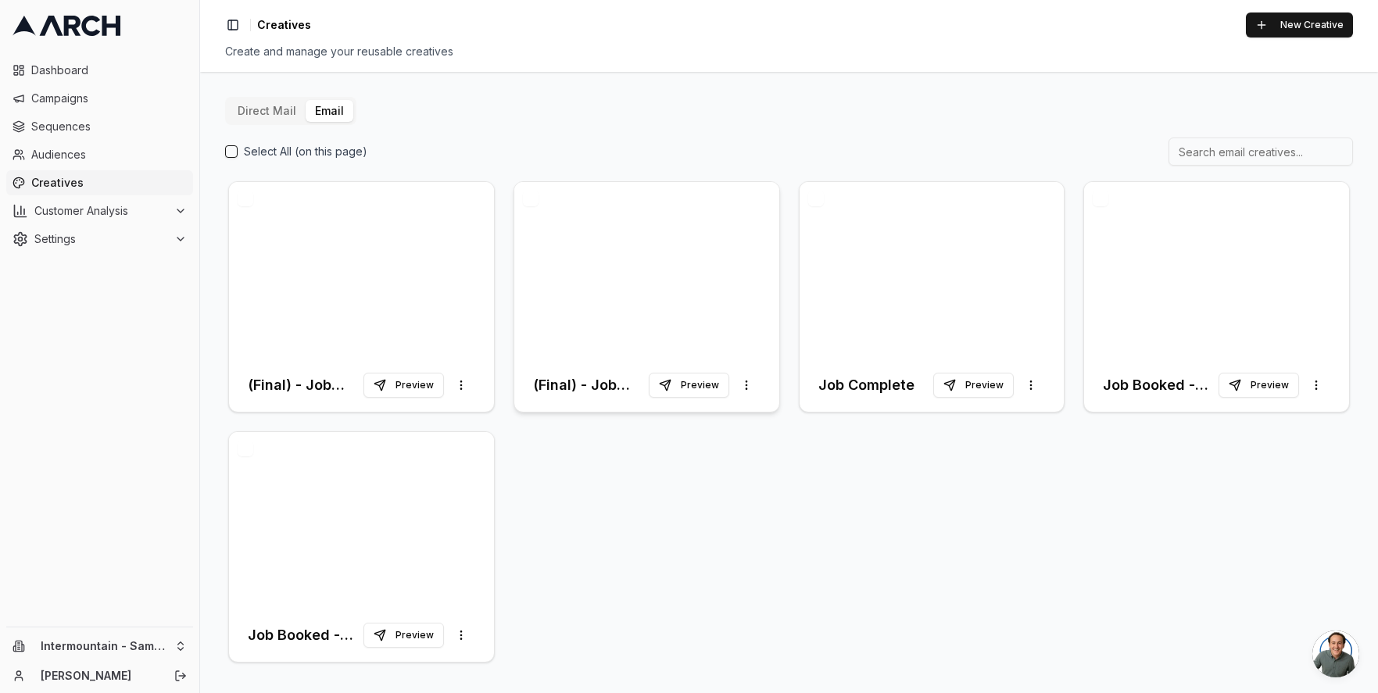
click at [621, 288] on div at bounding box center [646, 270] width 265 height 177
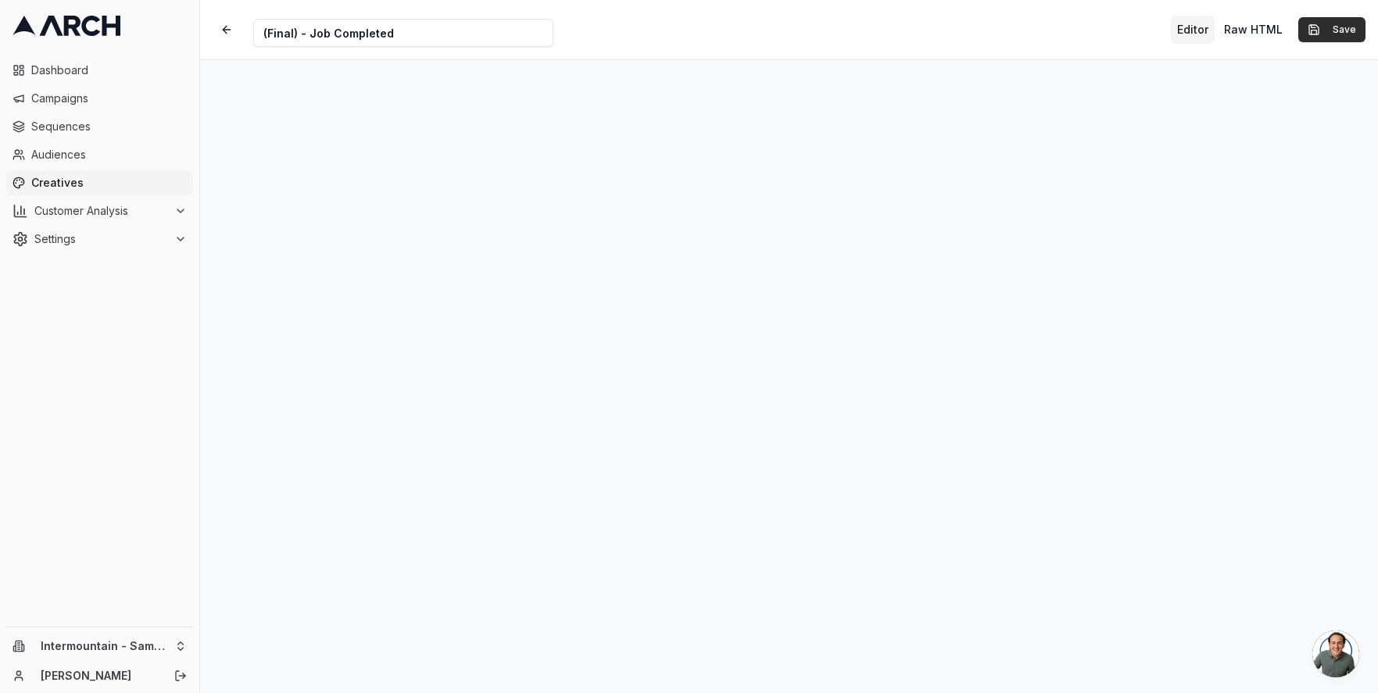
click at [1342, 31] on button "Save" at bounding box center [1331, 29] width 67 height 25
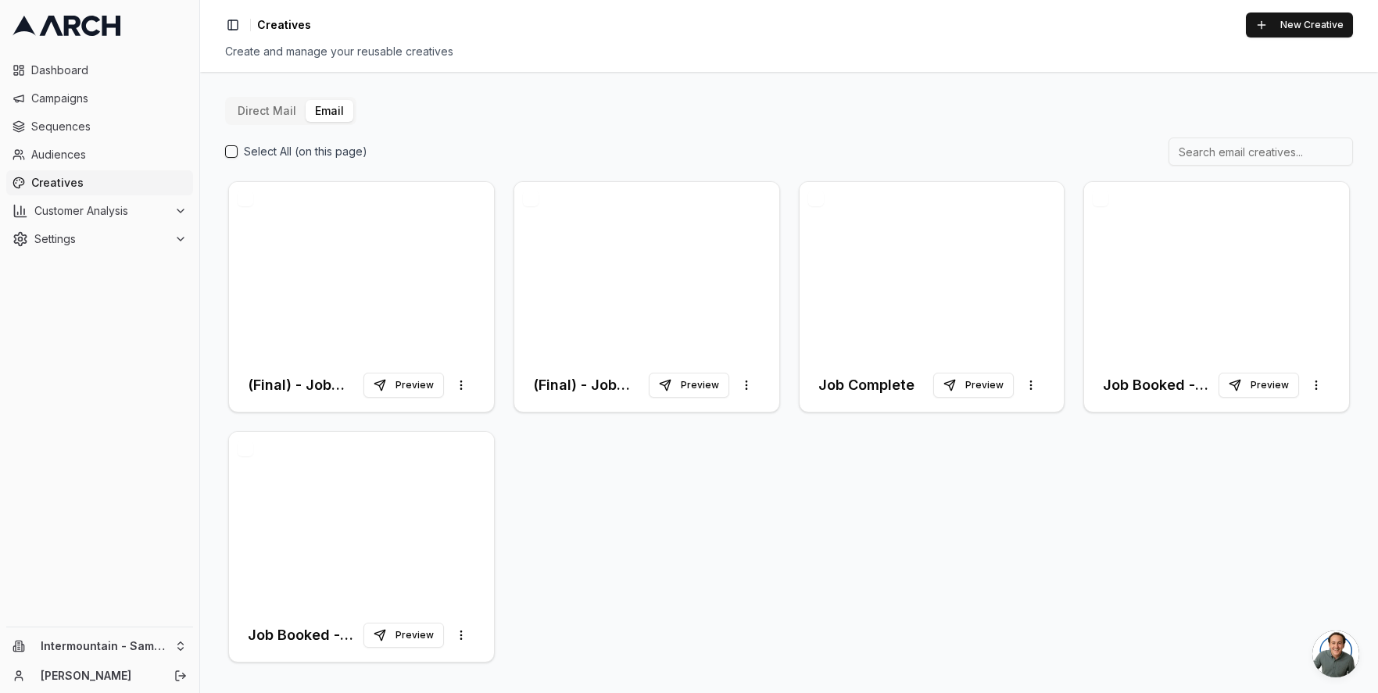
click at [59, 182] on span "Creatives" at bounding box center [109, 183] width 156 height 16
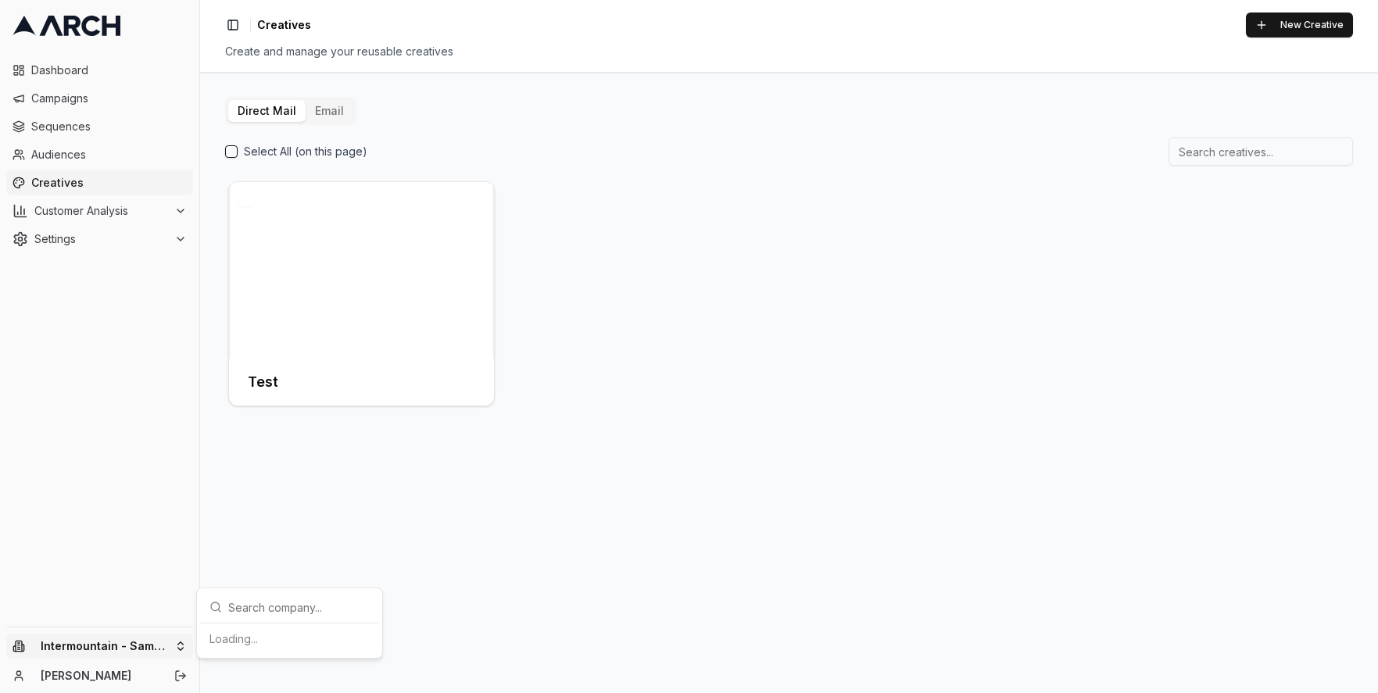
click at [170, 646] on html "Dashboard Campaigns Sequences Audiences Creatives Customer Analysis Settings In…" at bounding box center [689, 346] width 1378 height 693
click at [280, 635] on div "Intermountain - Superior Water & Air" at bounding box center [289, 631] width 173 height 41
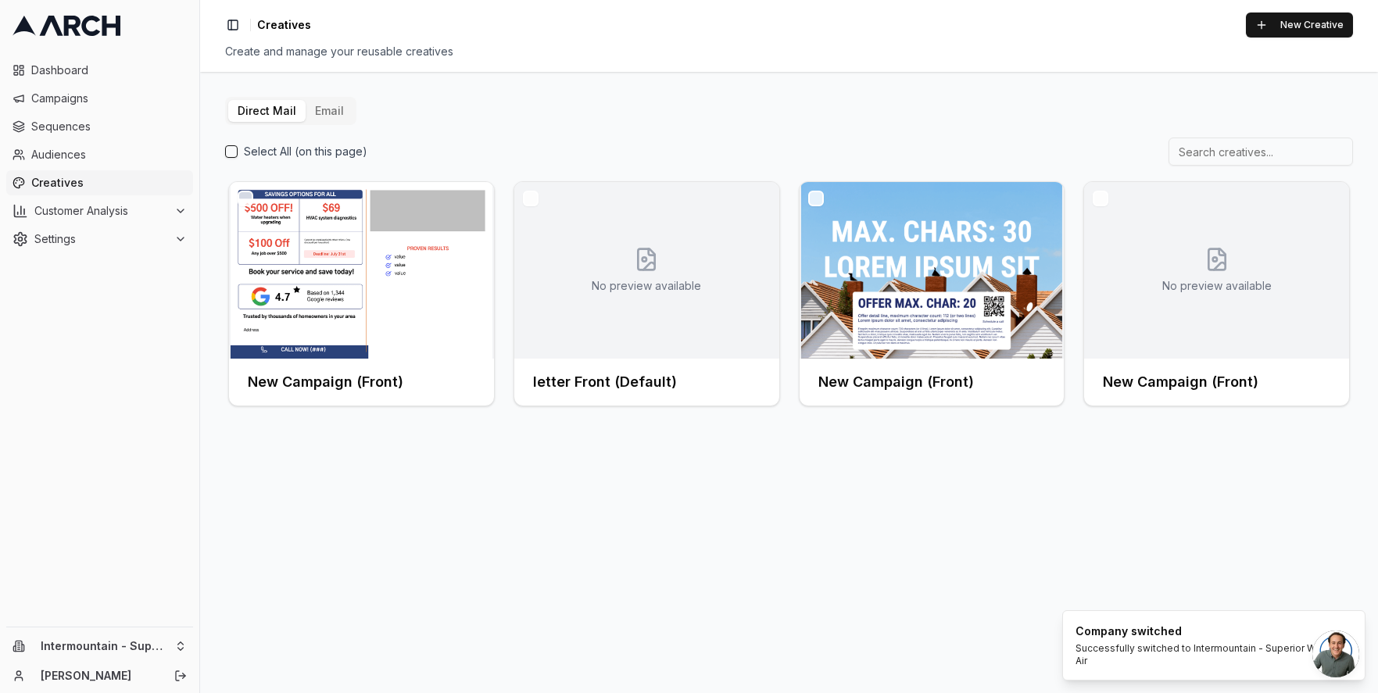
click at [323, 109] on button "Email" at bounding box center [330, 111] width 48 height 22
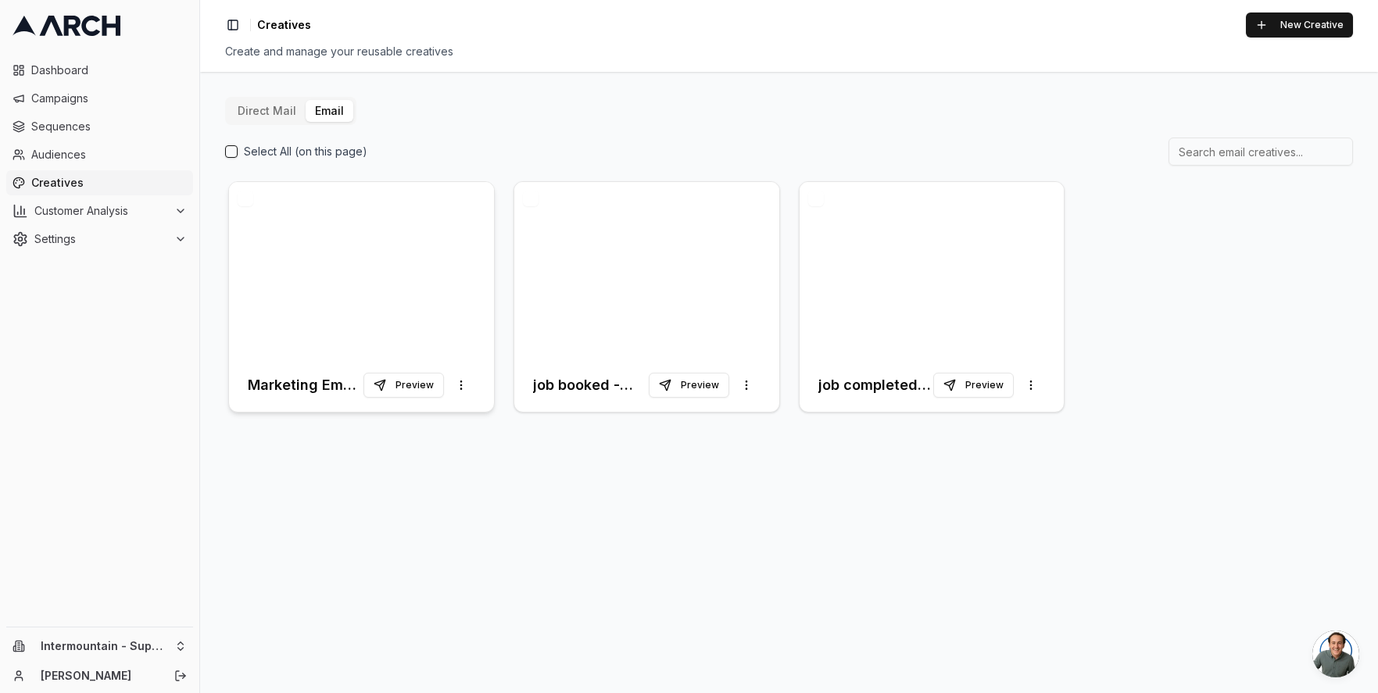
click at [367, 232] on div at bounding box center [361, 270] width 265 height 177
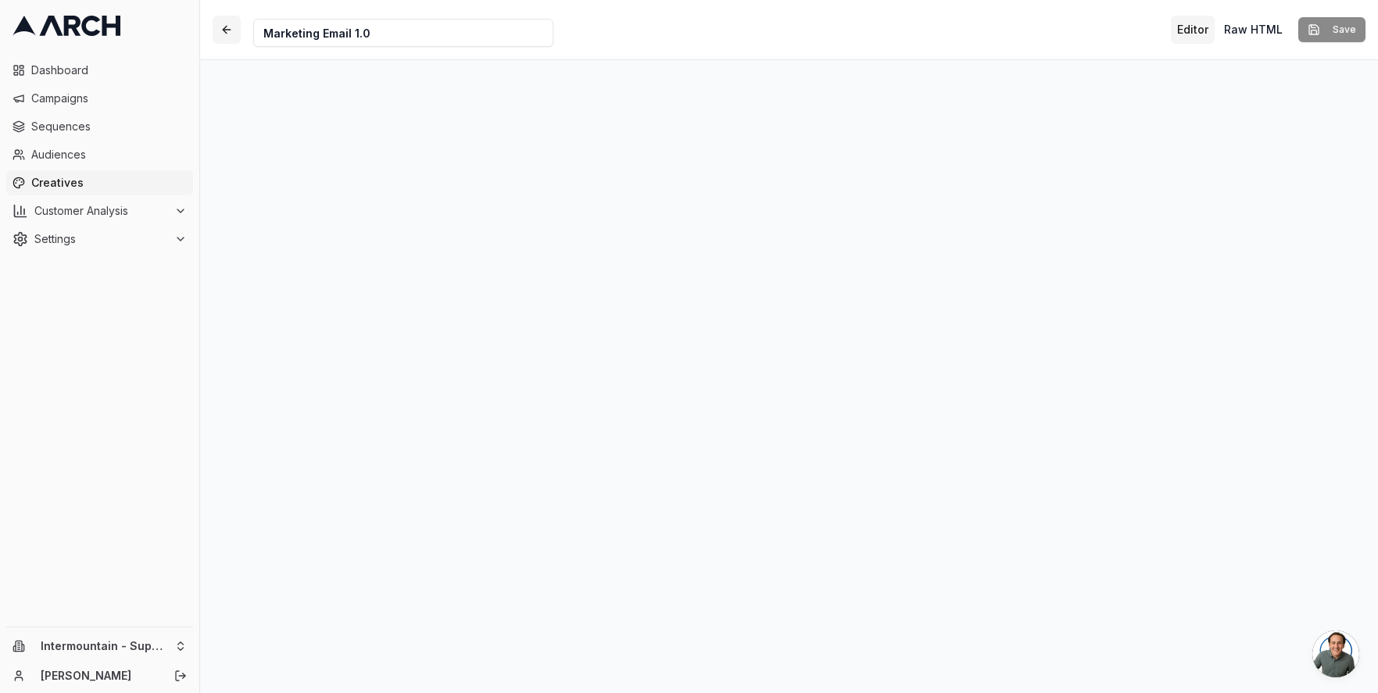
click at [228, 31] on button "button" at bounding box center [227, 30] width 28 height 28
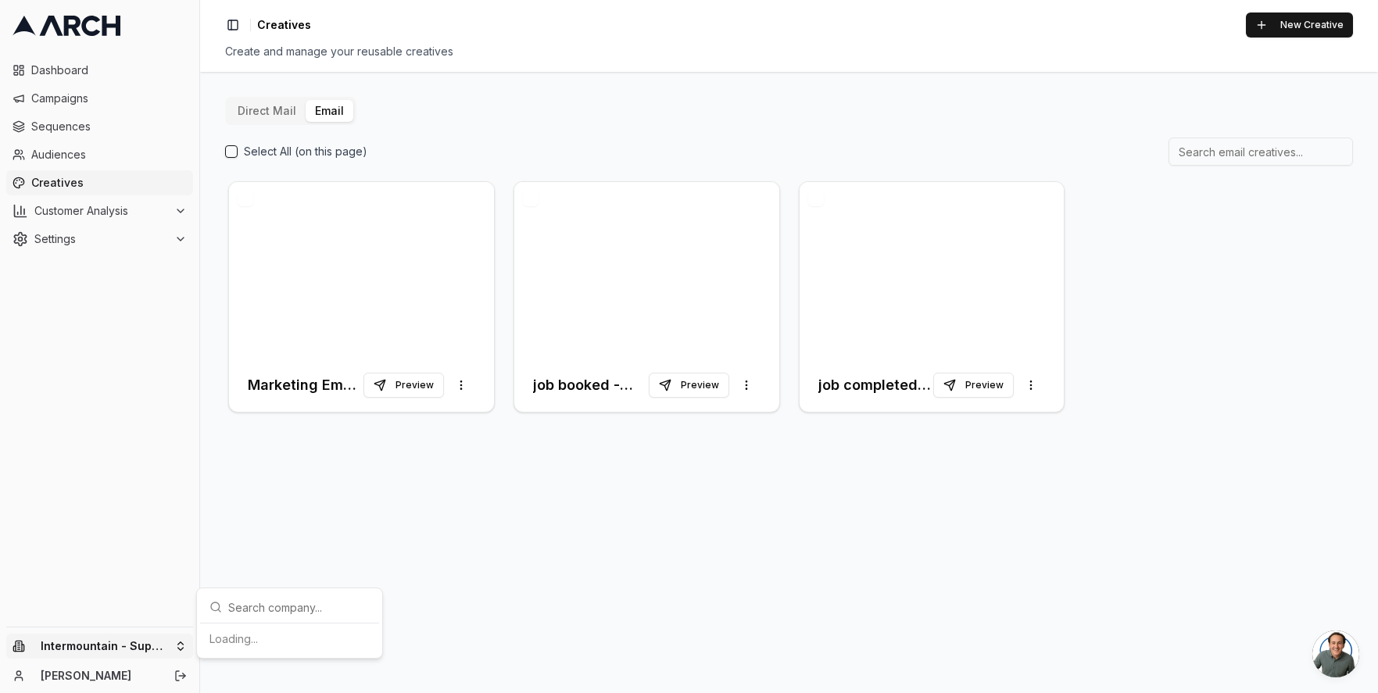
click at [153, 646] on html "Dashboard Campaigns Sequences Audiences Creatives Customer Analysis Settings In…" at bounding box center [689, 346] width 1378 height 693
click at [308, 575] on div "Intermountain - Comfort Solutions" at bounding box center [289, 566] width 173 height 41
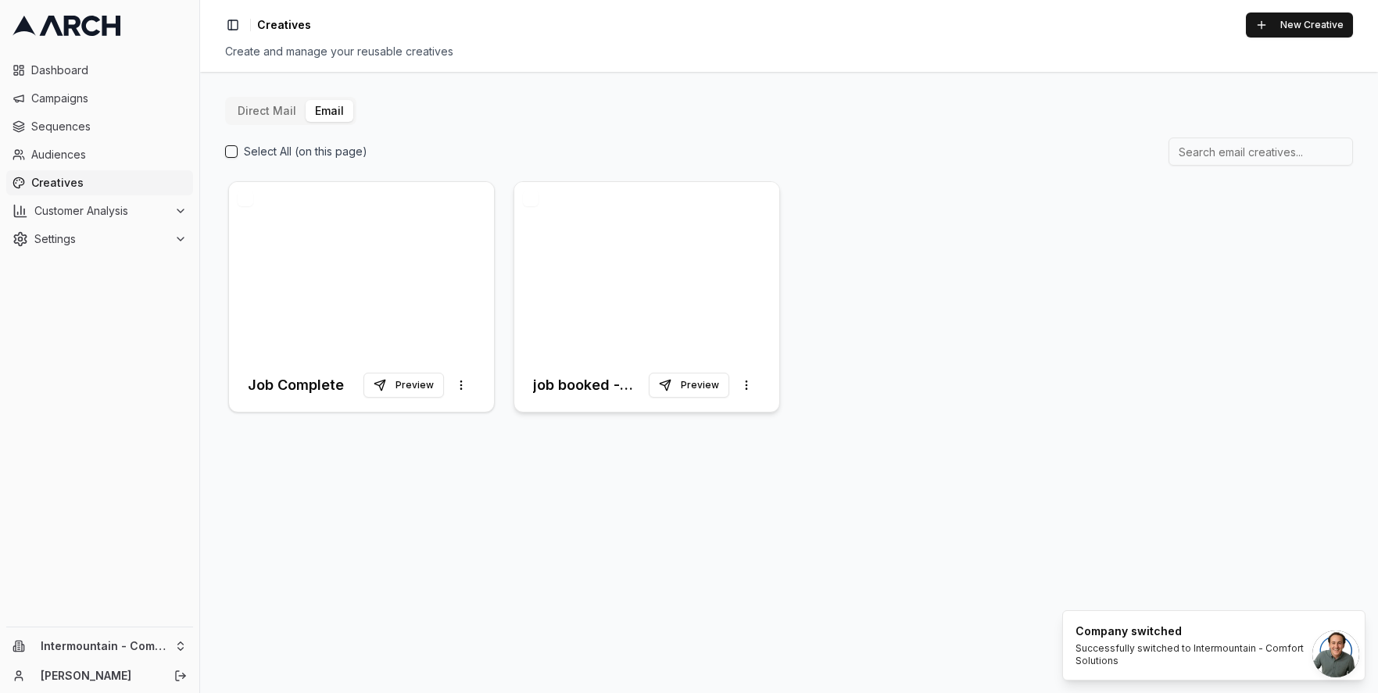
click at [610, 310] on div at bounding box center [646, 270] width 265 height 177
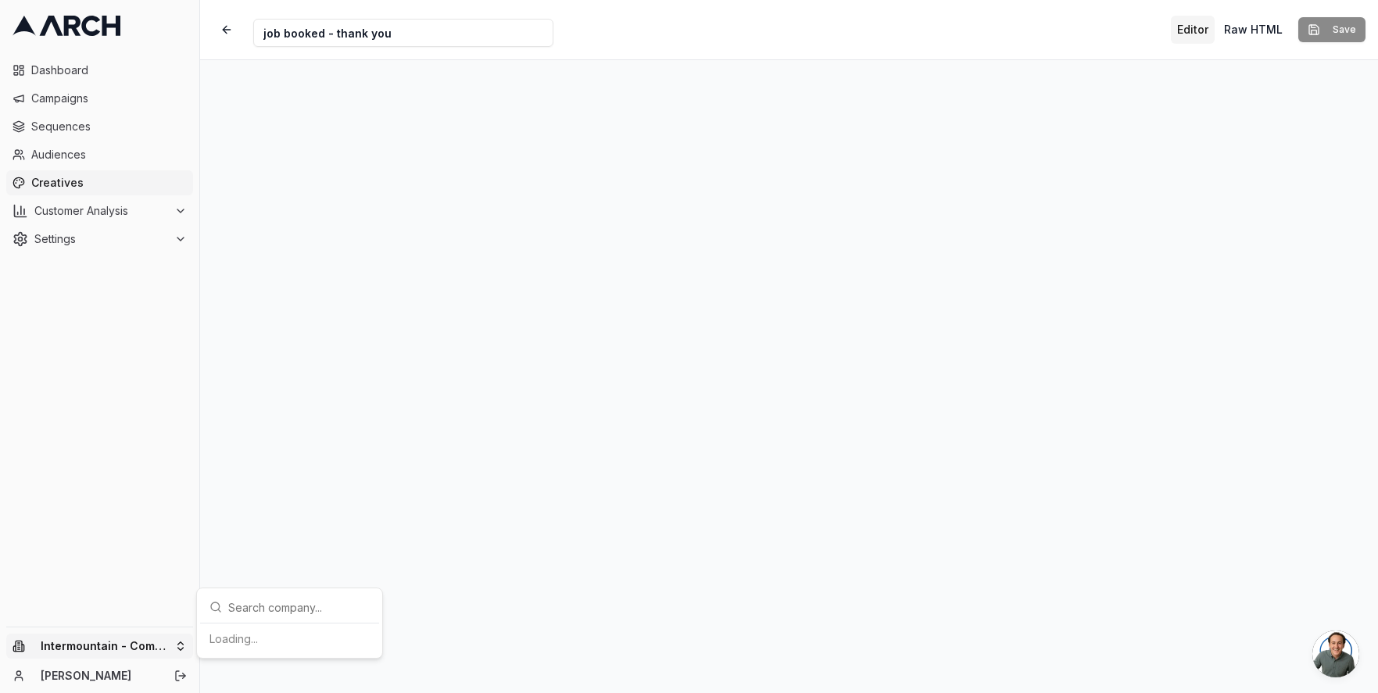
click at [181, 648] on html "Dashboard Campaigns Sequences Audiences Creatives Customer Analysis Settings In…" at bounding box center [689, 346] width 1378 height 693
click at [306, 629] on div "Intermountain - Superior Water & Air" at bounding box center [289, 631] width 173 height 41
click at [63, 188] on html "Dashboard Campaigns Sequences Audiences Creatives Customer Analysis Settings Sw…" at bounding box center [689, 346] width 1378 height 693
click at [66, 185] on span "Creatives" at bounding box center [109, 183] width 156 height 16
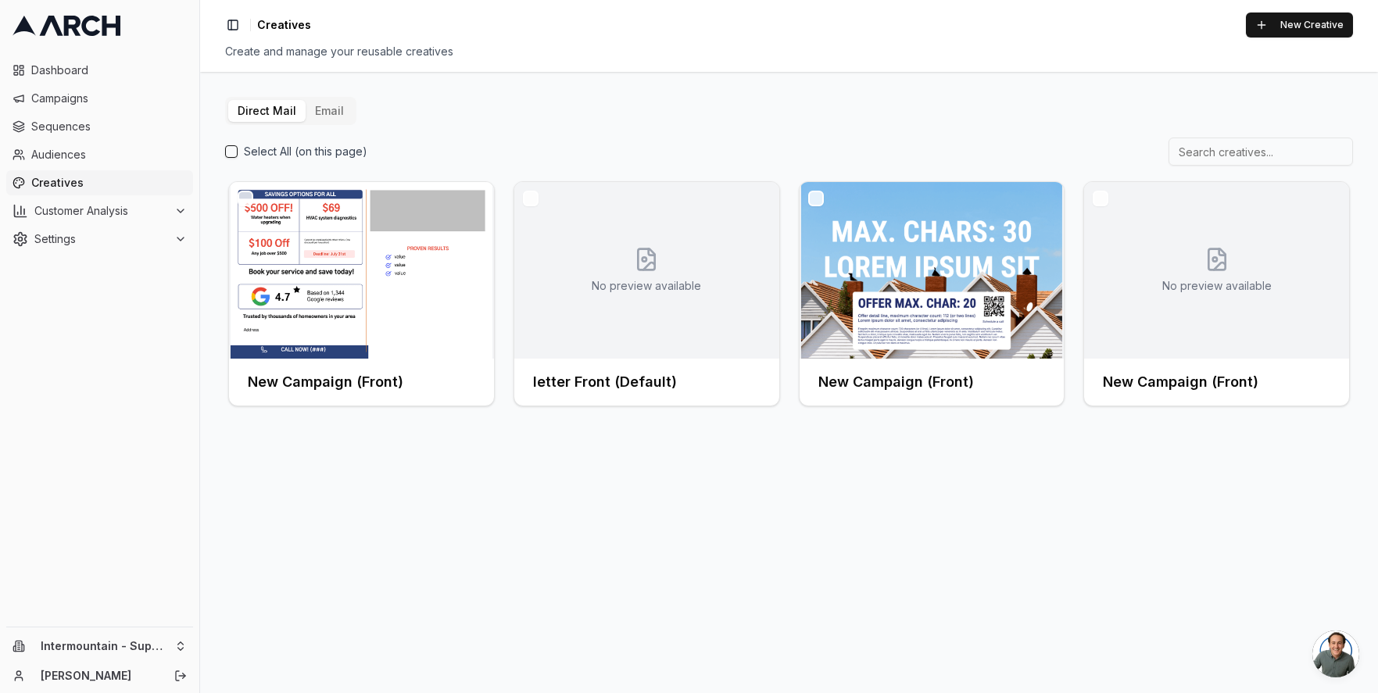
click at [338, 111] on button "Email" at bounding box center [330, 111] width 48 height 22
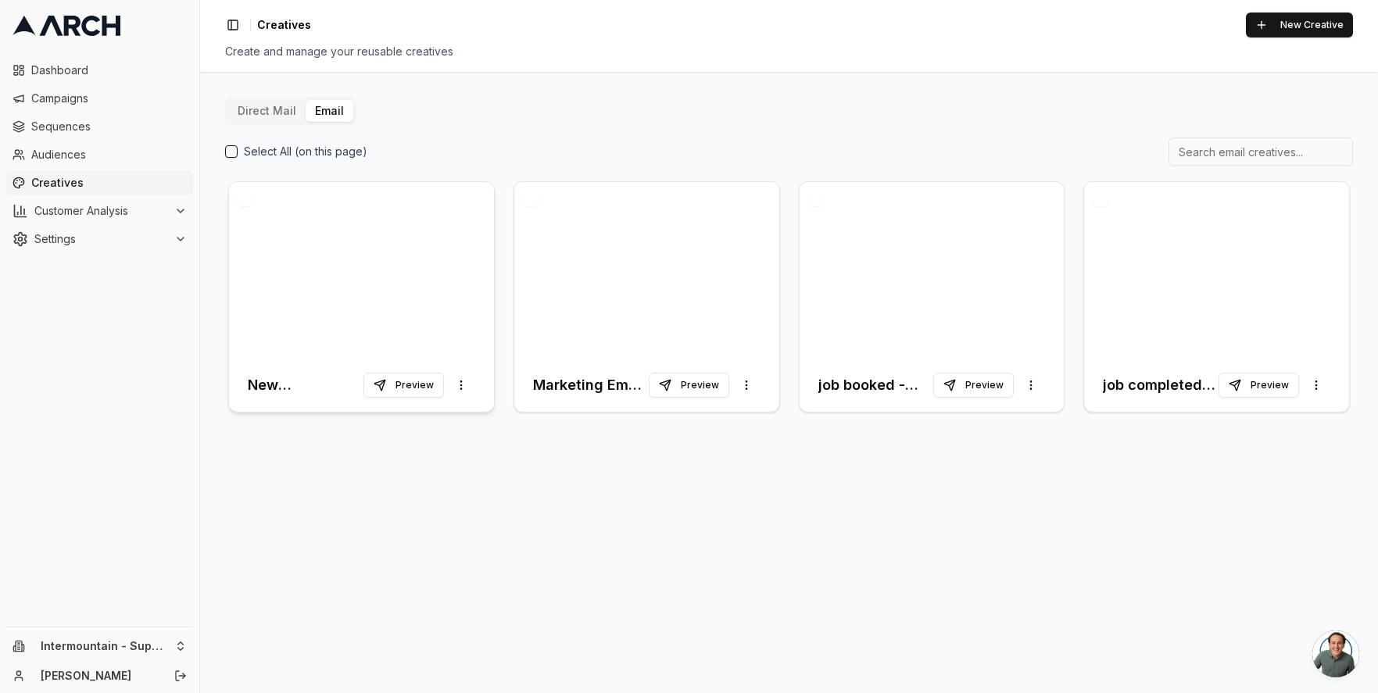
click at [446, 301] on div at bounding box center [361, 270] width 265 height 177
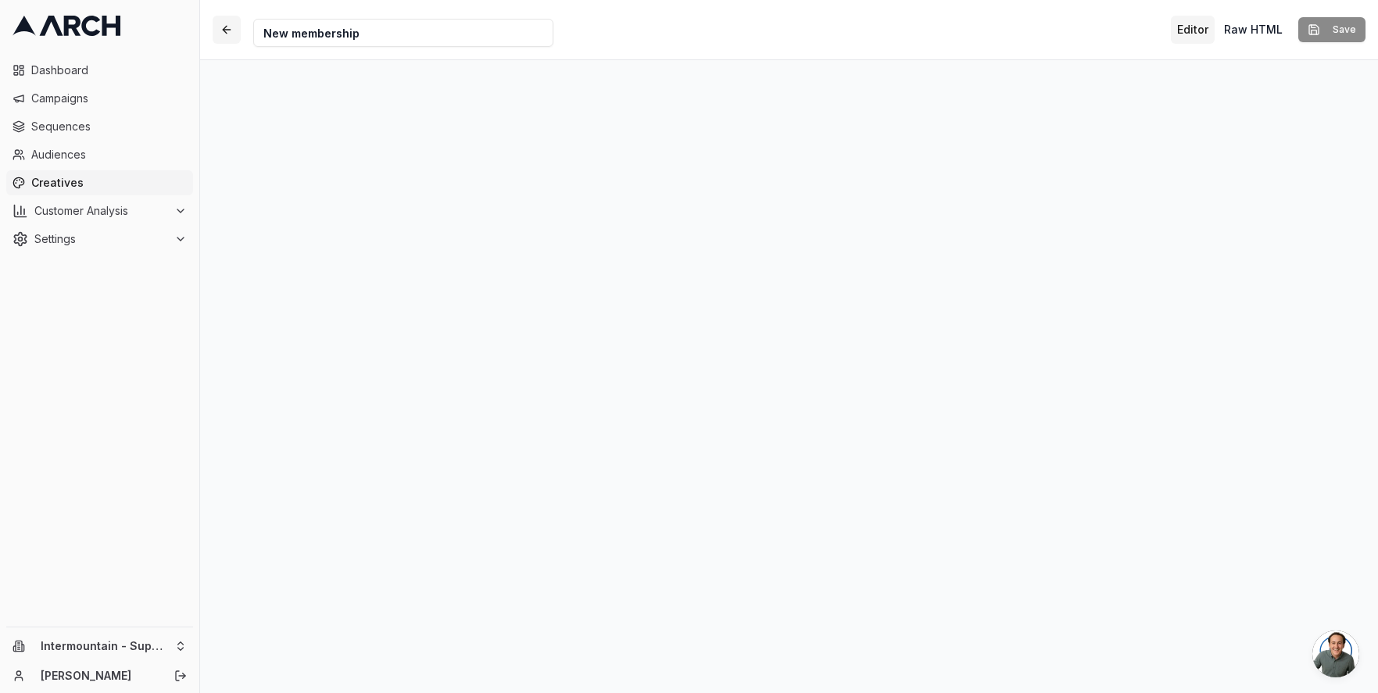
click at [218, 34] on button "button" at bounding box center [227, 30] width 28 height 28
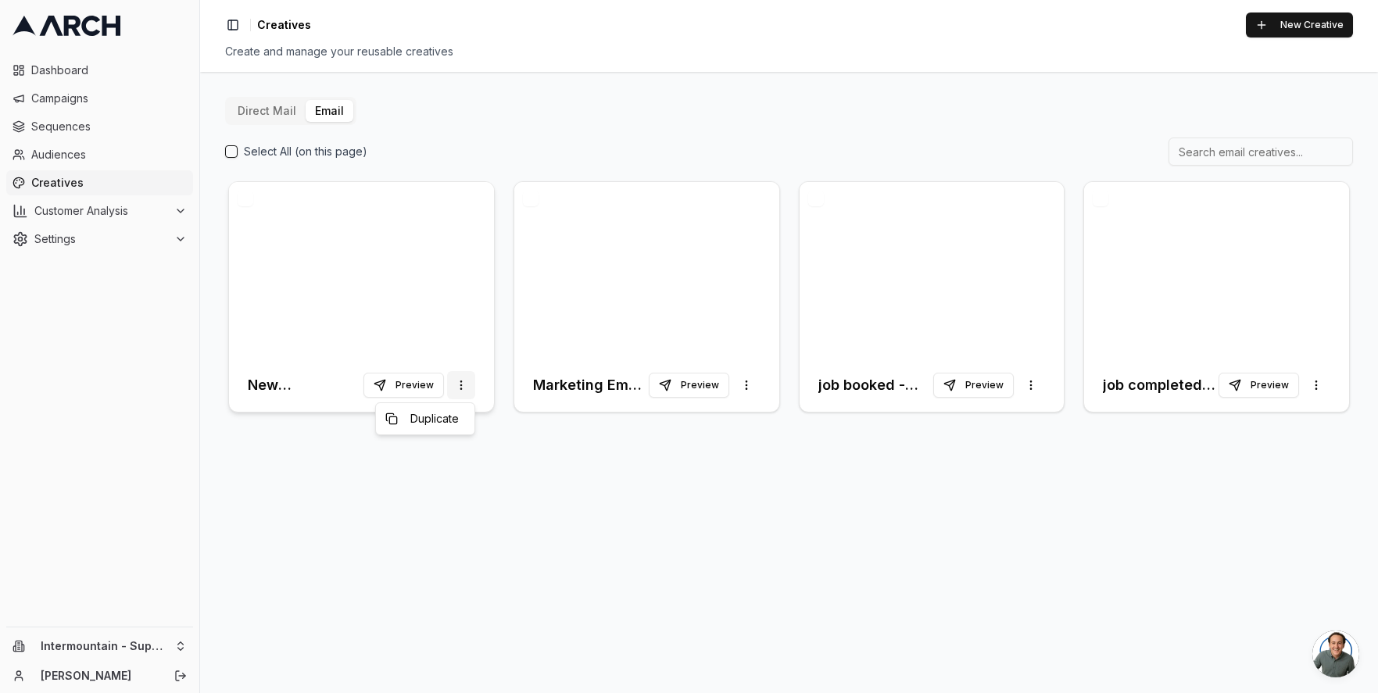
click at [464, 379] on html "Dashboard Campaigns Sequences Audiences Creatives Customer Analysis Settings In…" at bounding box center [689, 346] width 1378 height 693
click at [455, 343] on html "Dashboard Campaigns Sequences Audiences Creatives Customer Analysis Settings In…" at bounding box center [689, 346] width 1378 height 693
click at [244, 195] on button "button" at bounding box center [246, 199] width 16 height 16
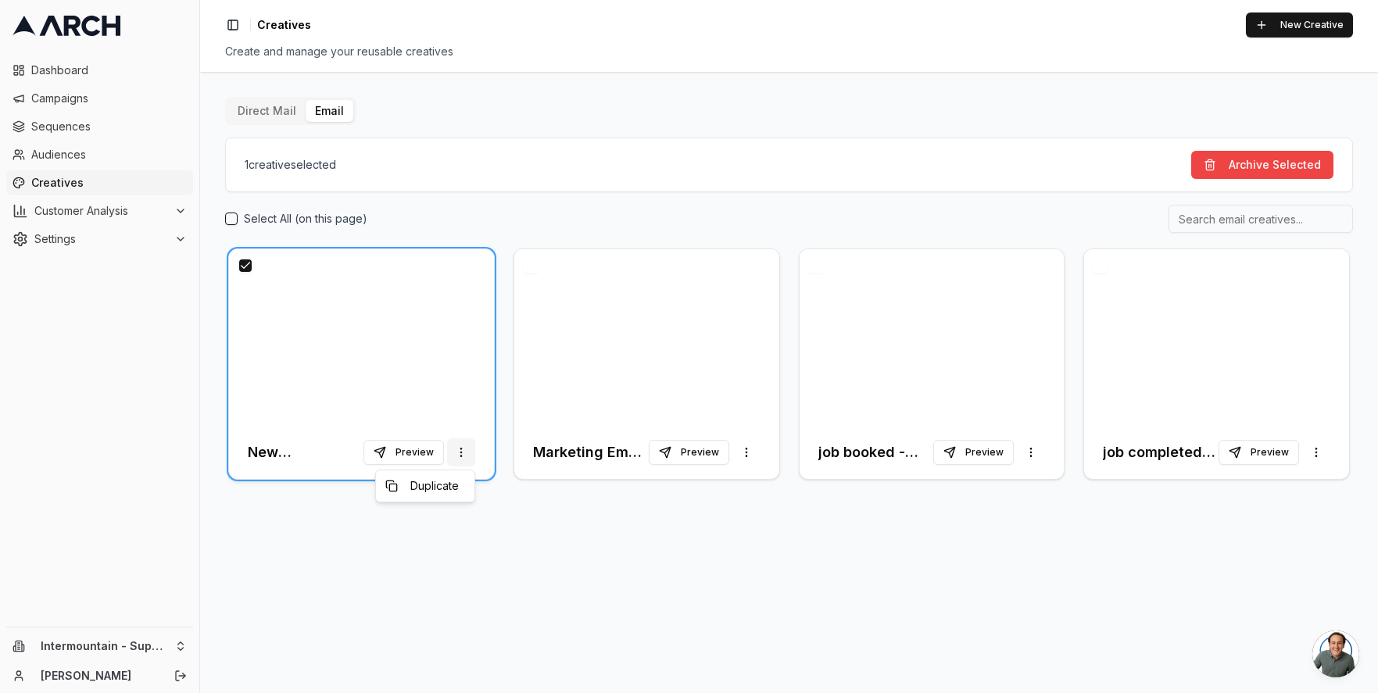
click at [464, 450] on html "Dashboard Campaigns Sequences Audiences Creatives Customer Analysis Settings In…" at bounding box center [689, 346] width 1378 height 693
click at [428, 369] on html "Dashboard Campaigns Sequences Audiences Creatives Customer Analysis Settings In…" at bounding box center [689, 346] width 1378 height 693
click at [1249, 167] on button "Archive Selected" at bounding box center [1262, 165] width 142 height 28
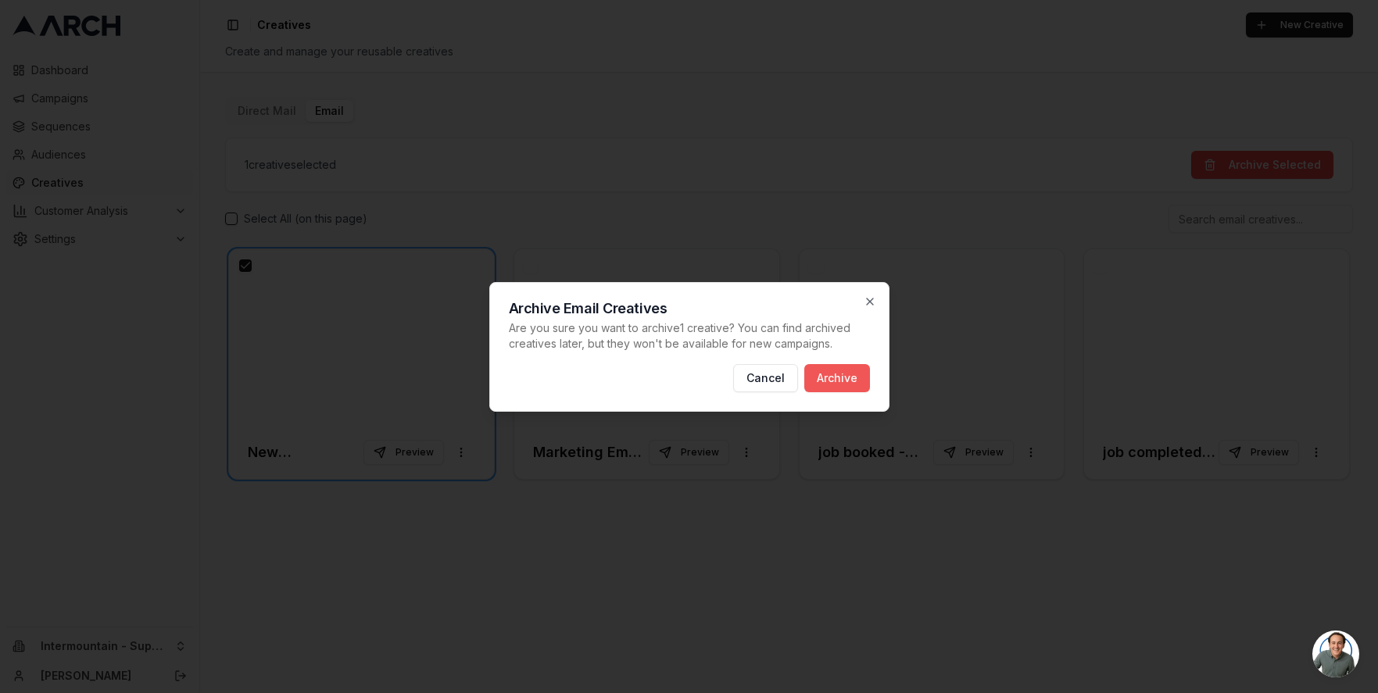
click at [824, 377] on button "Archive" at bounding box center [837, 378] width 66 height 28
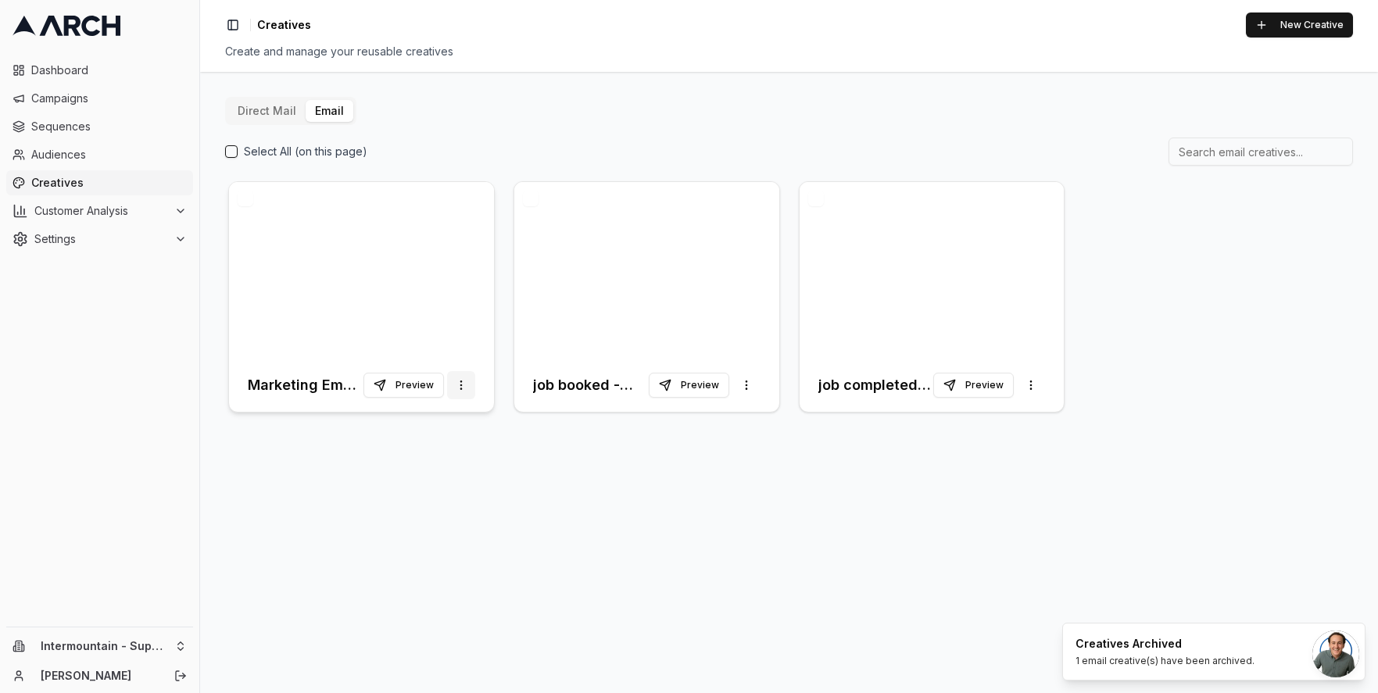
click at [465, 388] on html "Dashboard Campaigns Sequences Audiences Creatives Customer Analysis Settings In…" at bounding box center [689, 346] width 1378 height 693
click at [439, 421] on span "Duplicate" at bounding box center [434, 419] width 48 height 16
click at [439, 335] on div at bounding box center [361, 270] width 265 height 177
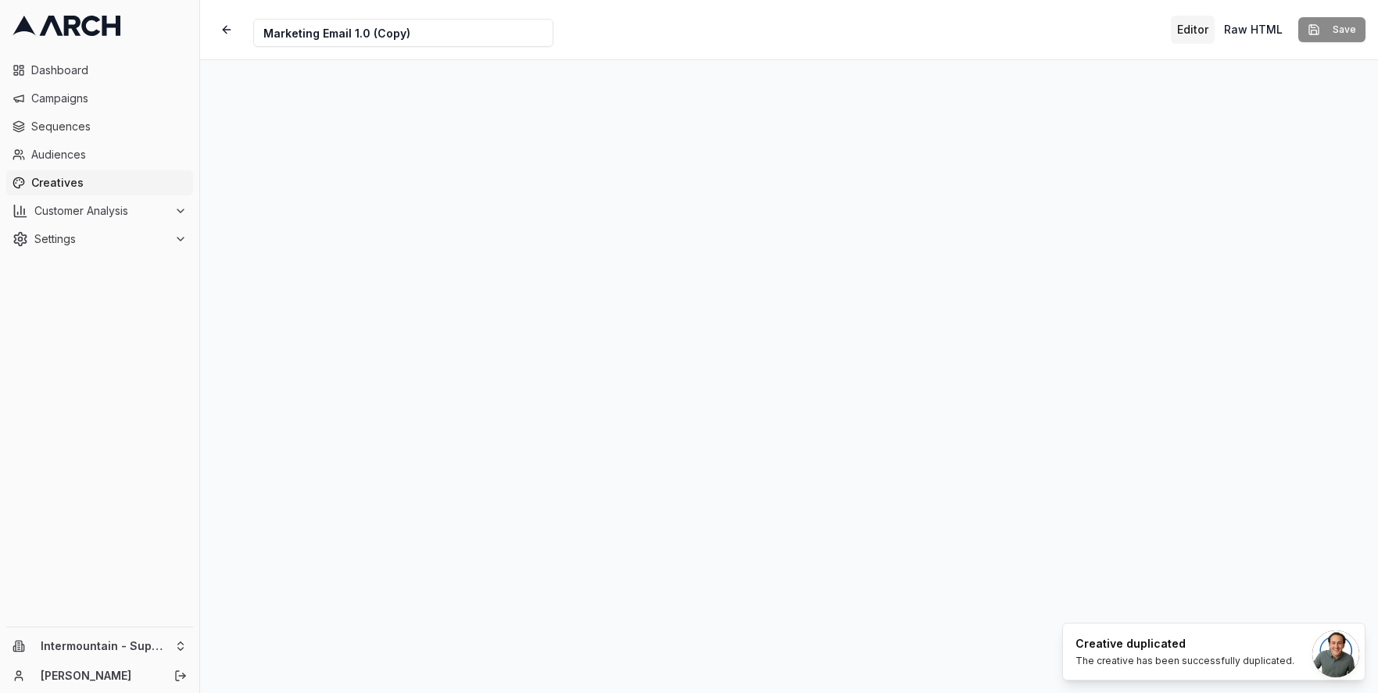
click at [412, 33] on input "Marketing Email 1.0 (Copy)" at bounding box center [403, 33] width 300 height 28
drag, startPoint x: 412, startPoint y: 33, endPoint x: 261, endPoint y: 28, distance: 150.9
click at [261, 28] on input "Marketing Email 1.0 (Copy)" at bounding box center [403, 33] width 300 height 28
type input "New Membership"
click at [1328, 34] on button "Save" at bounding box center [1331, 29] width 67 height 25
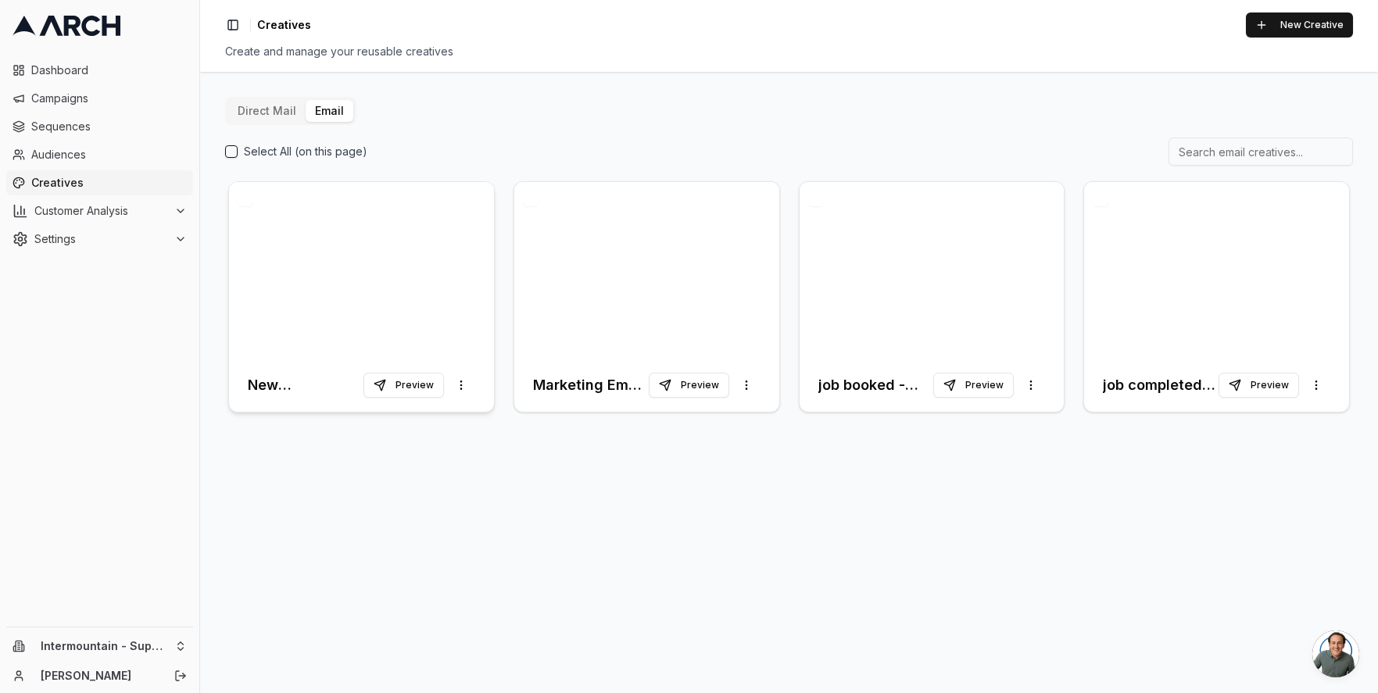
click at [421, 256] on div at bounding box center [361, 270] width 265 height 177
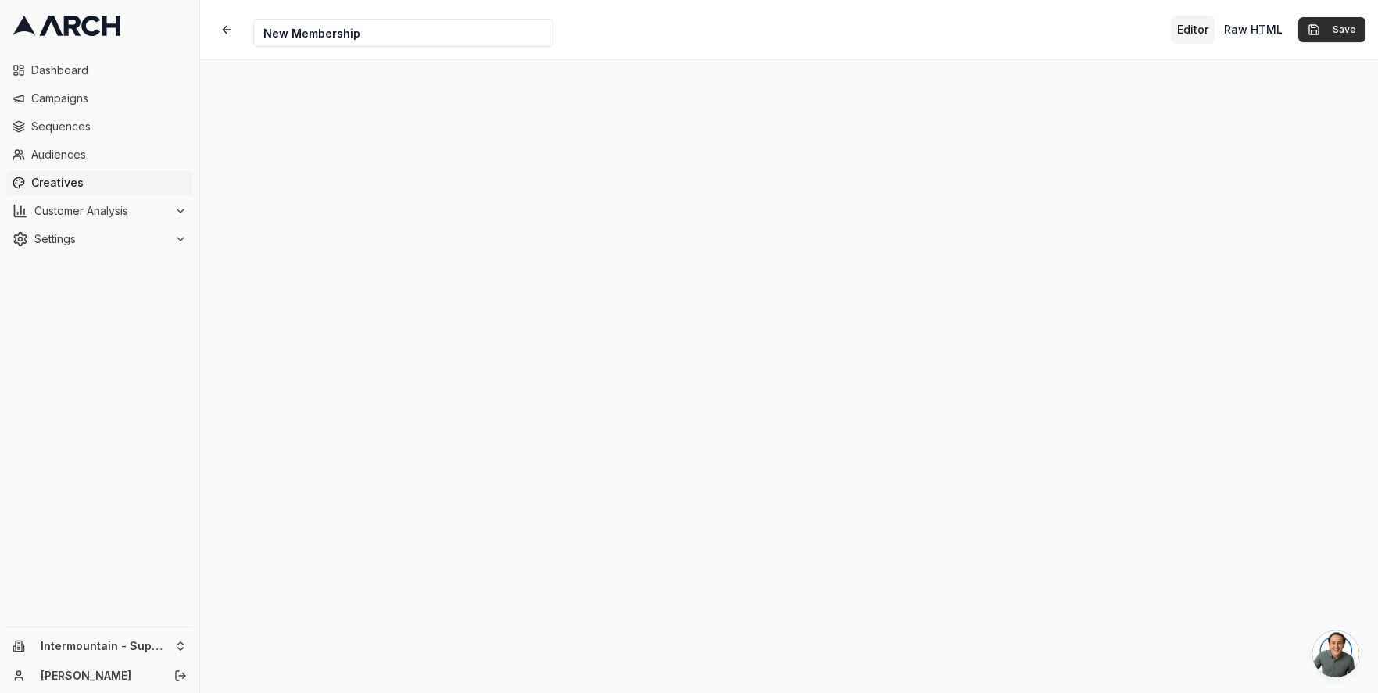
click at [1327, 33] on button "Save" at bounding box center [1331, 29] width 67 height 25
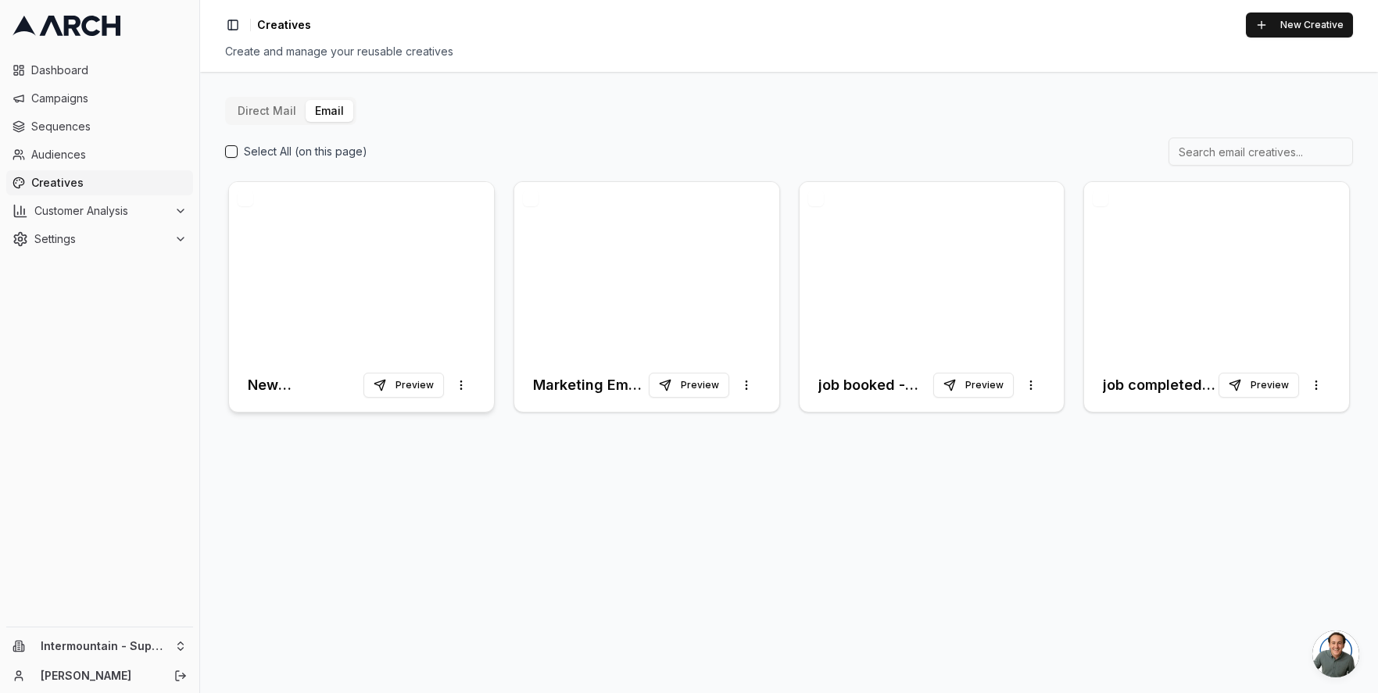
click at [429, 278] on div at bounding box center [361, 270] width 265 height 177
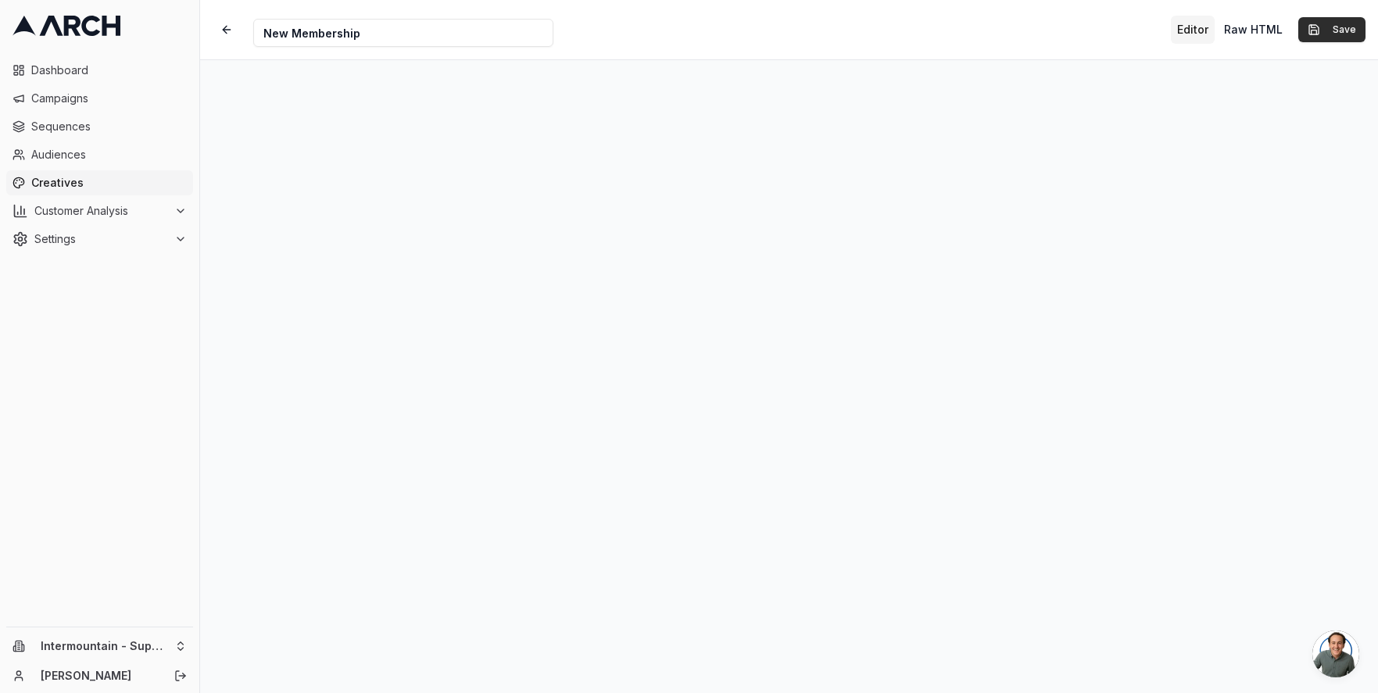
click at [1337, 38] on button "Save" at bounding box center [1331, 29] width 67 height 25
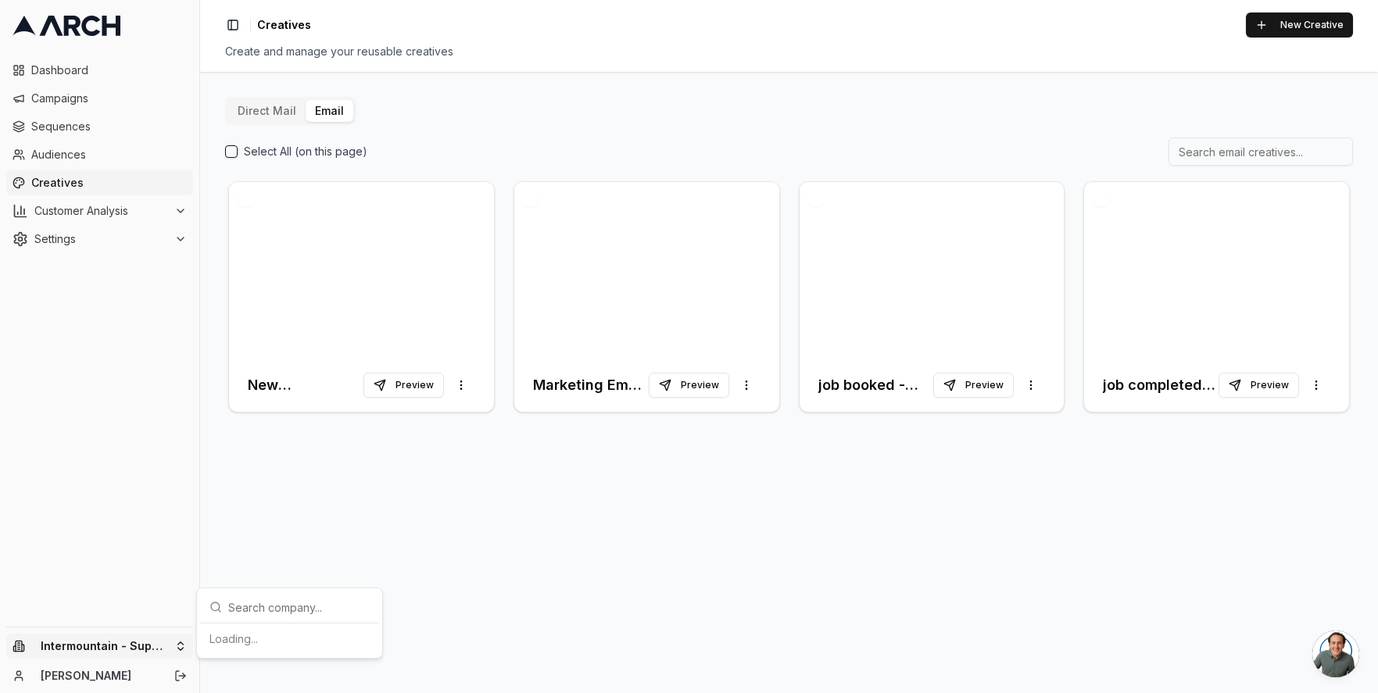
click at [146, 652] on html "Dashboard Campaigns Sequences Audiences Creatives Customer Analysis Settings In…" at bounding box center [689, 346] width 1378 height 693
click at [295, 578] on div "Intermountain - Comfort Solutions" at bounding box center [289, 566] width 173 height 41
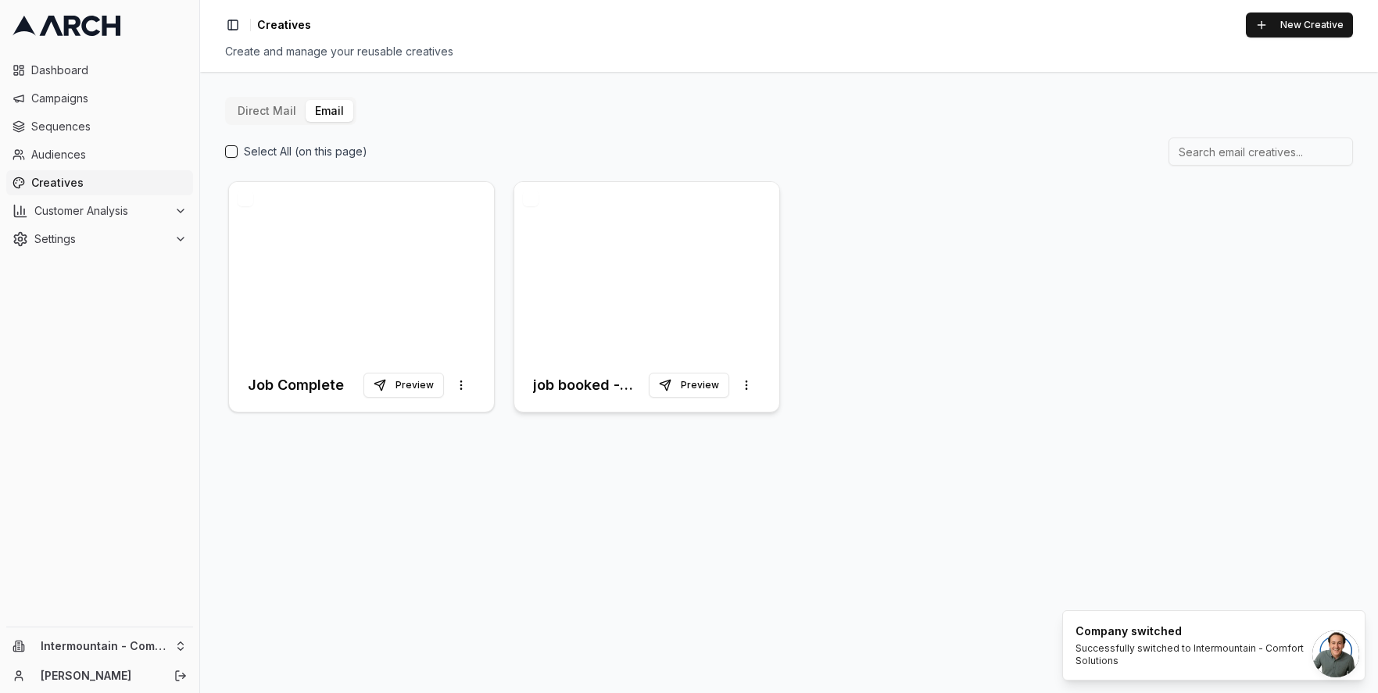
click at [643, 313] on div at bounding box center [646, 270] width 265 height 177
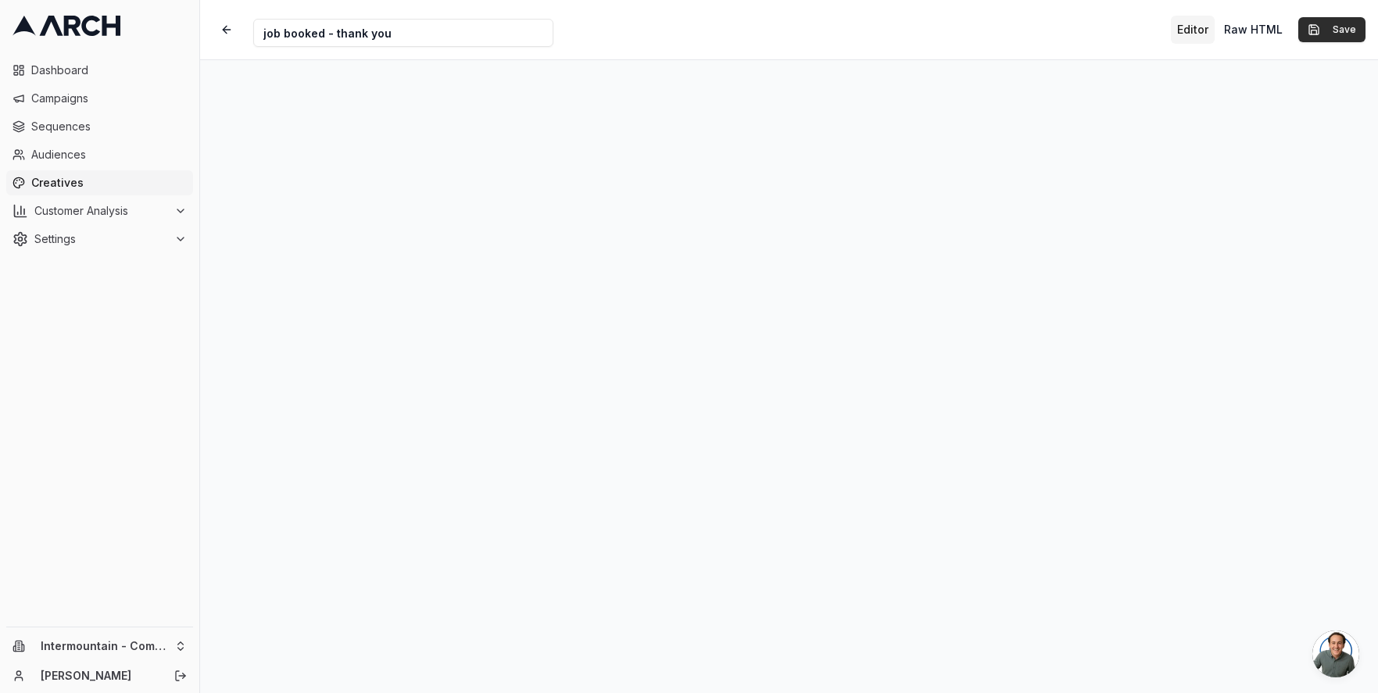
click at [1326, 28] on button "Save" at bounding box center [1331, 29] width 67 height 25
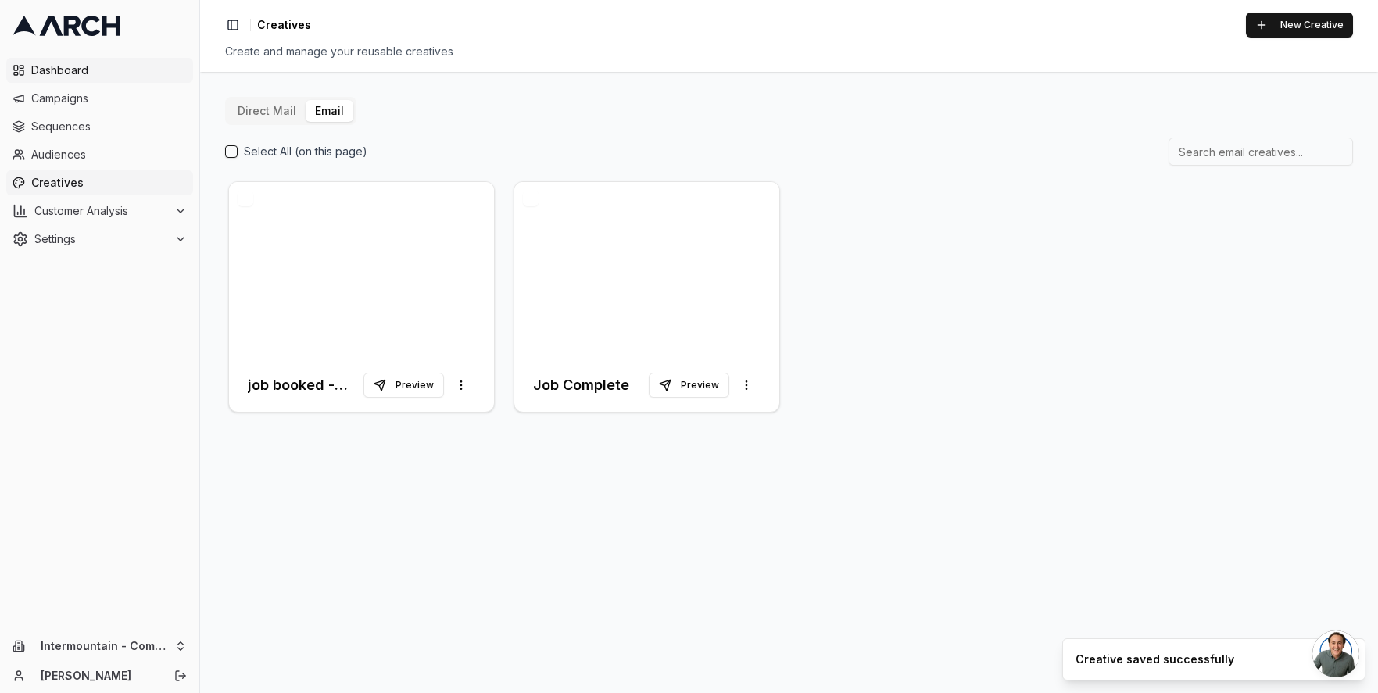
click at [111, 65] on span "Dashboard" at bounding box center [109, 71] width 156 height 16
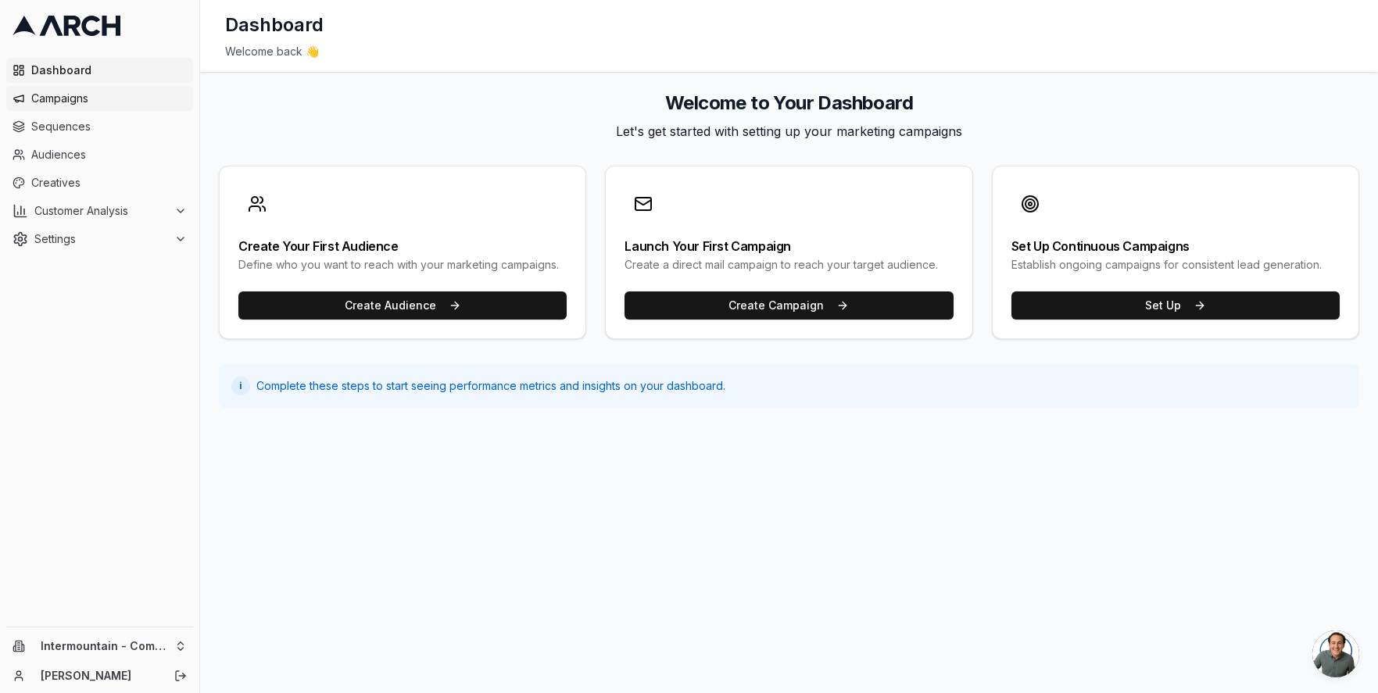
click at [109, 101] on span "Campaigns" at bounding box center [109, 99] width 156 height 16
